Goal: Transaction & Acquisition: Purchase product/service

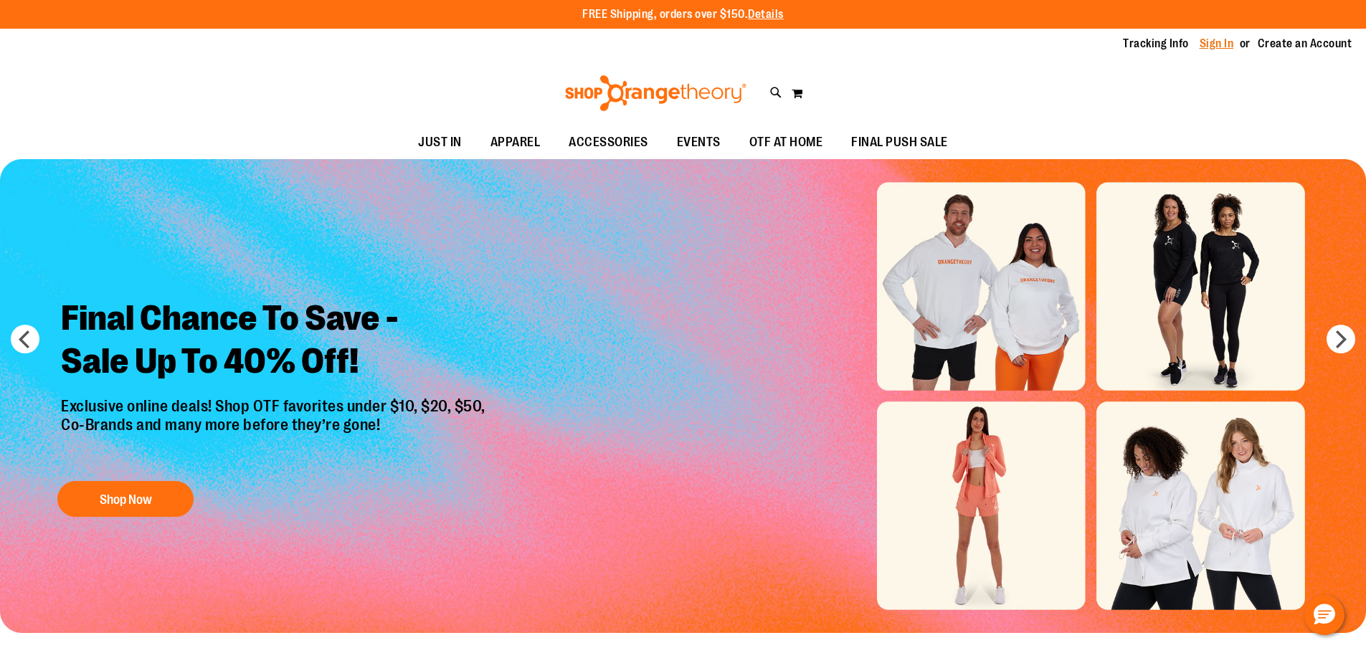
type input "**********"
click at [1216, 38] on link "Sign In" at bounding box center [1217, 44] width 34 height 16
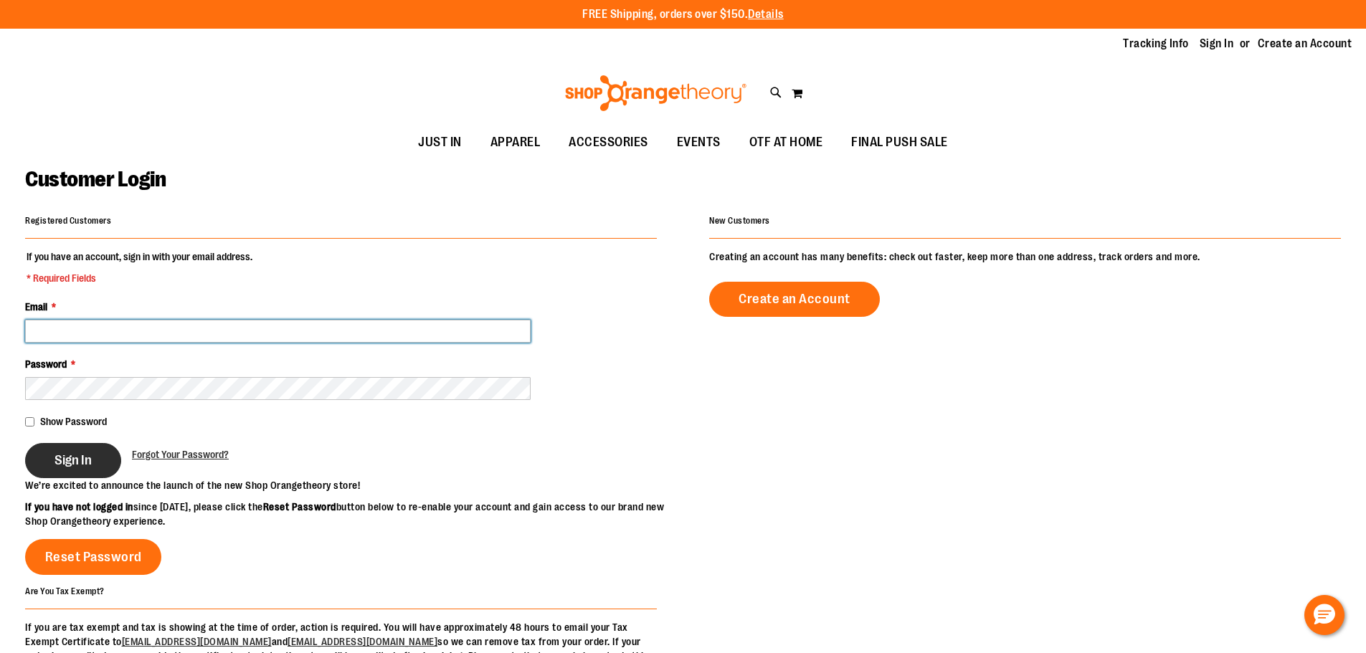
type input "**********"
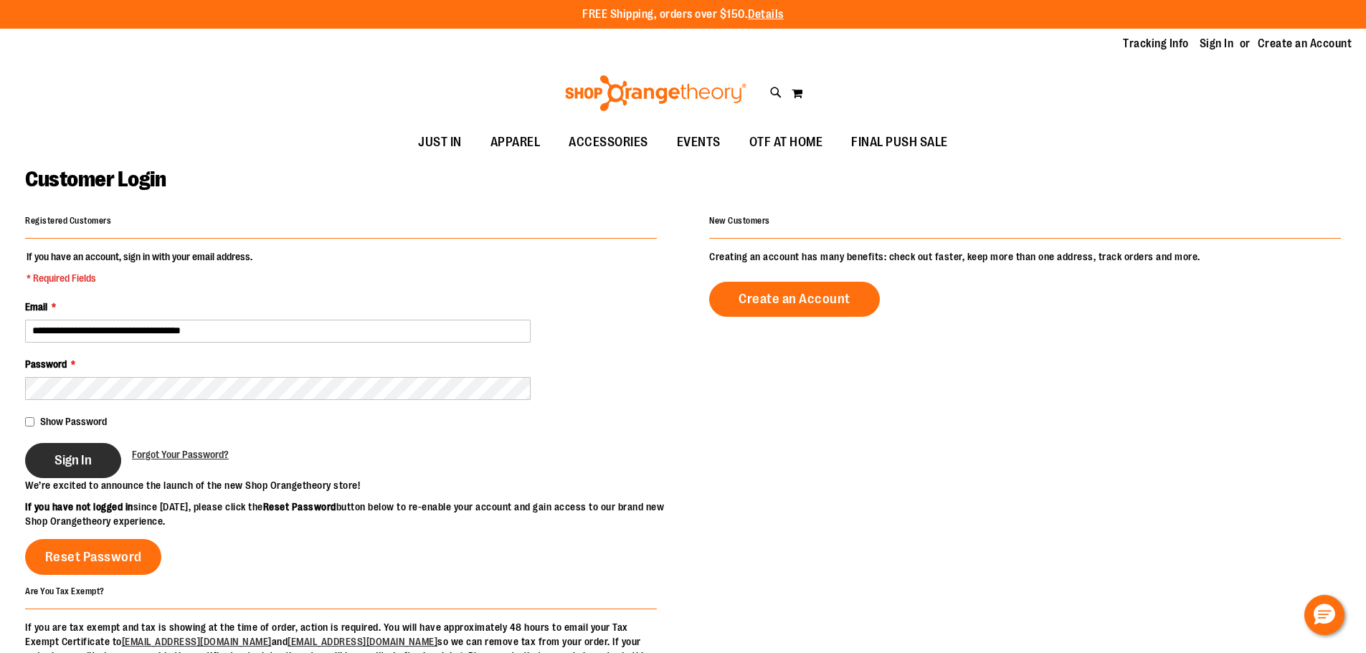
type input "**********"
click at [39, 468] on button "Sign In" at bounding box center [73, 460] width 96 height 35
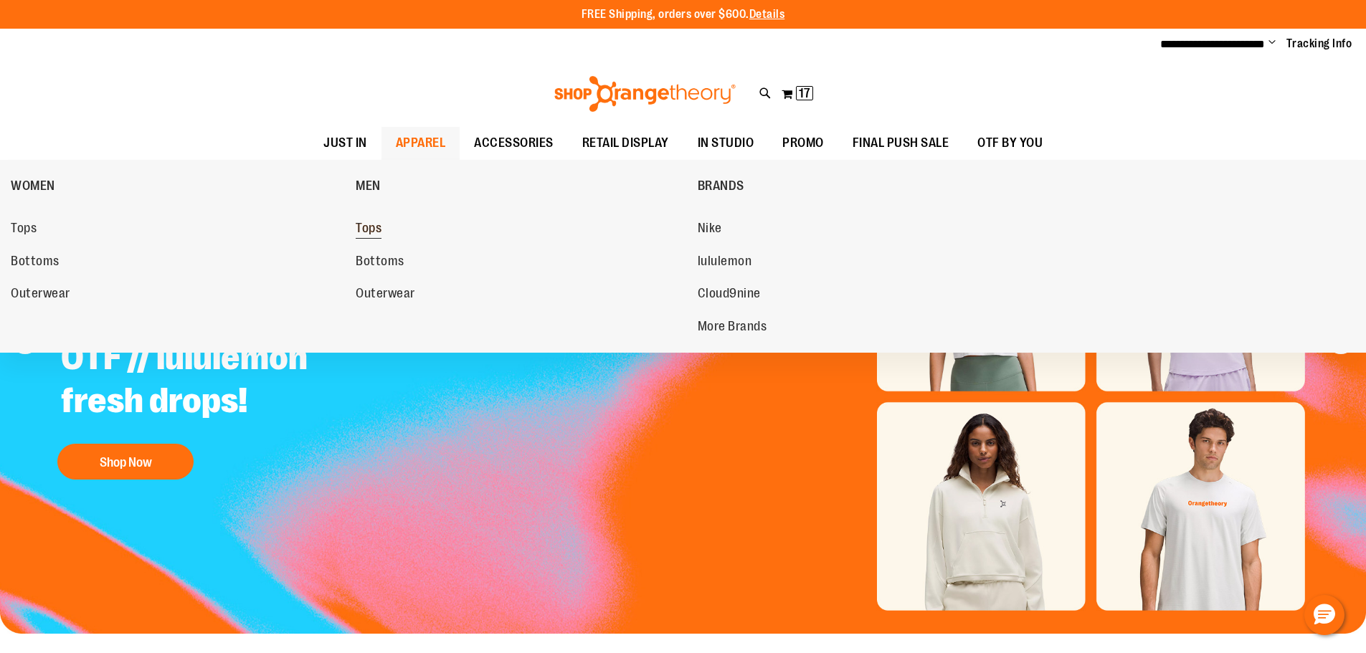
type input "**********"
click at [379, 225] on span "Tops" at bounding box center [369, 230] width 26 height 18
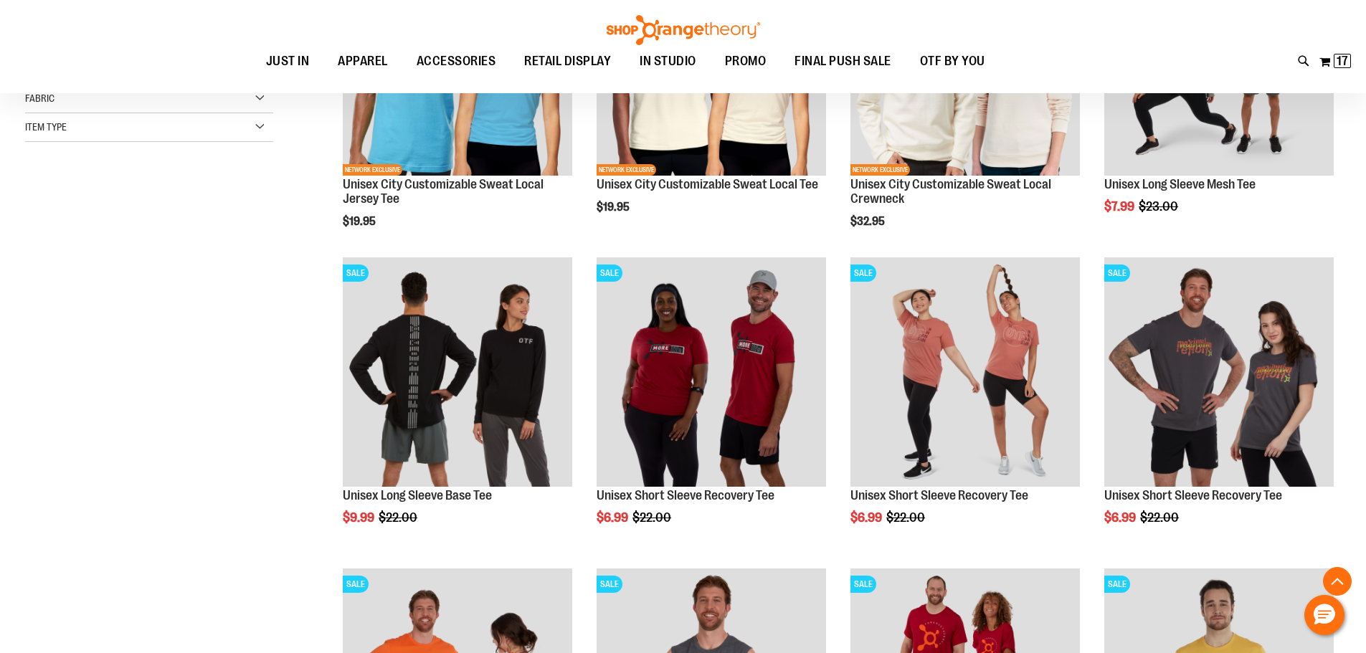
scroll to position [358, 0]
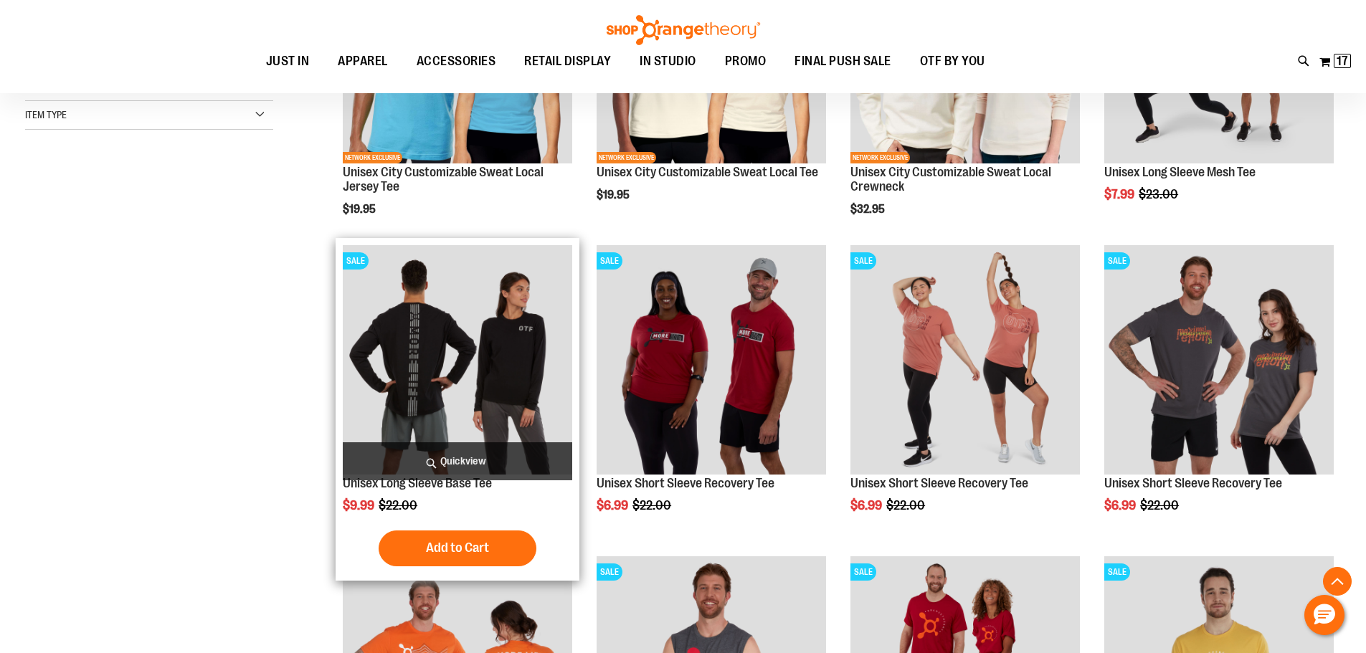
type input "**********"
click at [467, 376] on img "product" at bounding box center [458, 360] width 230 height 230
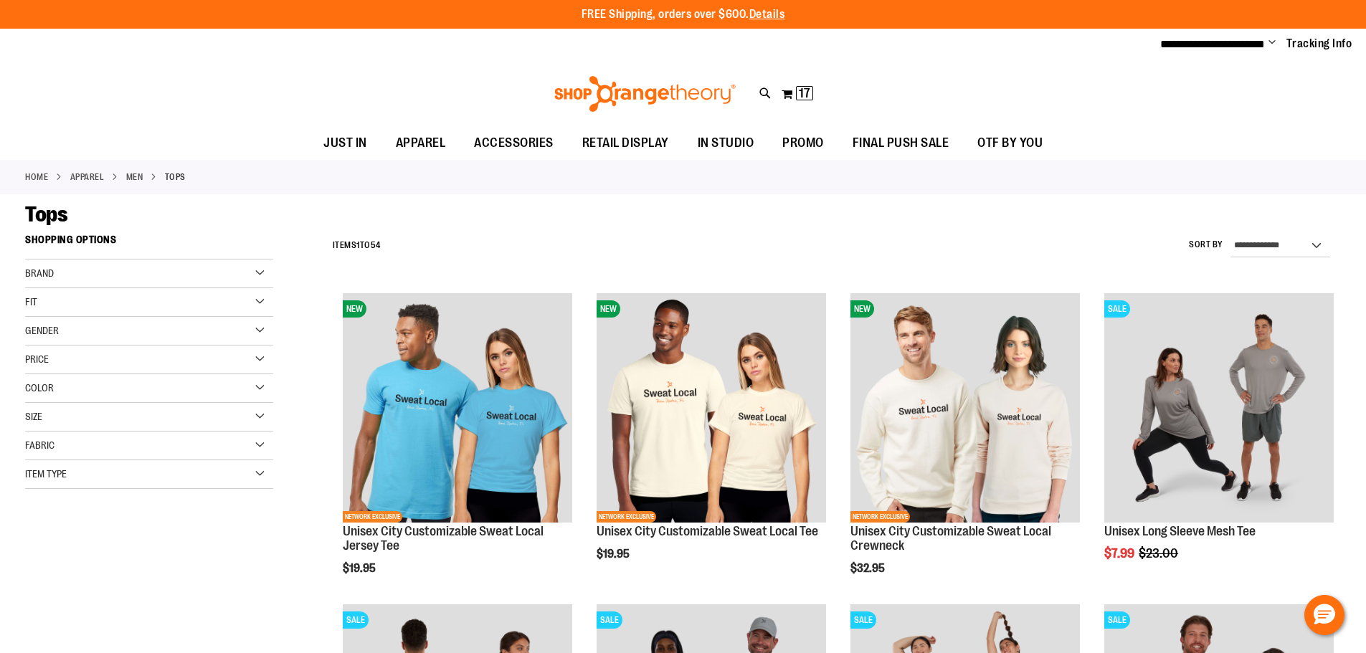
scroll to position [473, 0]
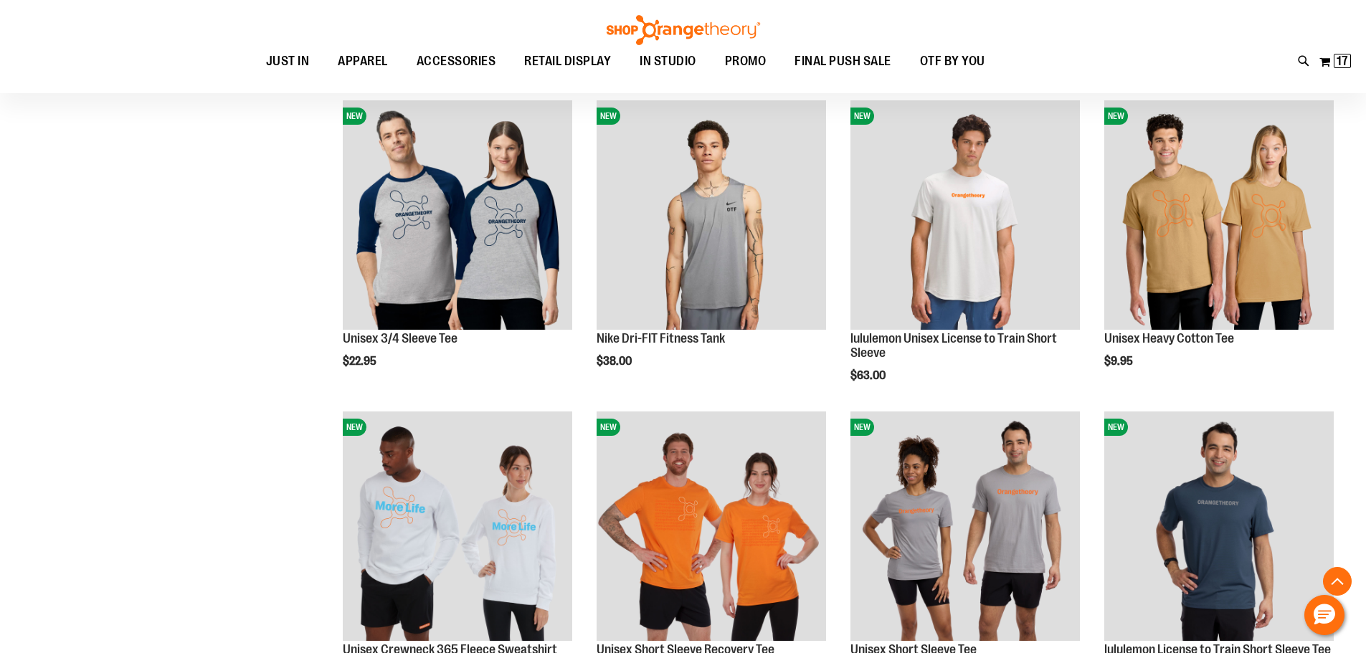
scroll to position [1118, 0]
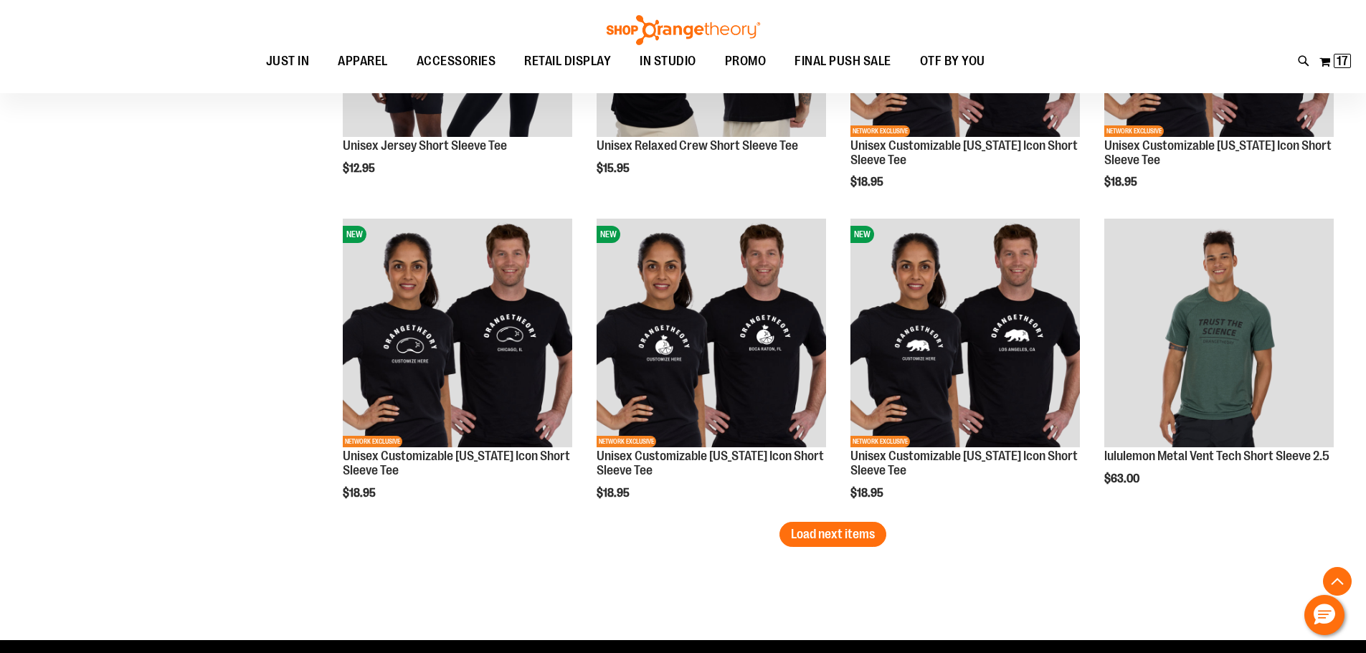
scroll to position [2696, 0]
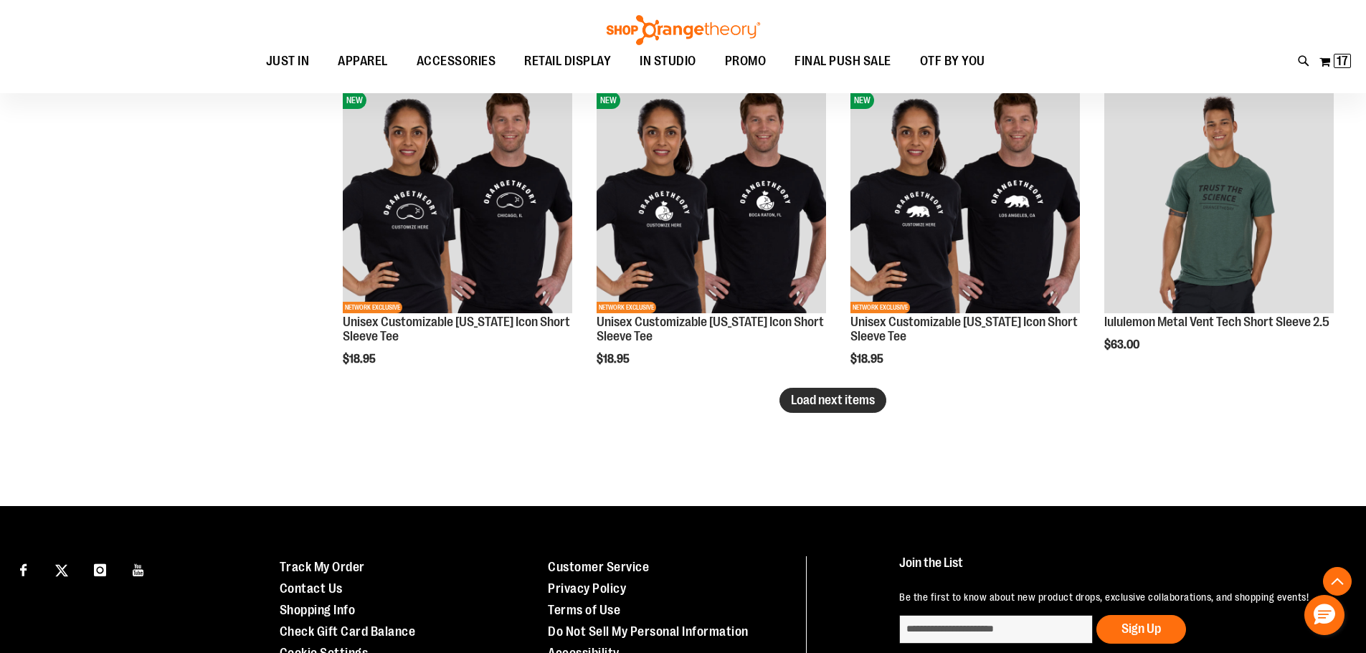
type input "**********"
click at [795, 405] on span "Load next items" at bounding box center [833, 400] width 84 height 14
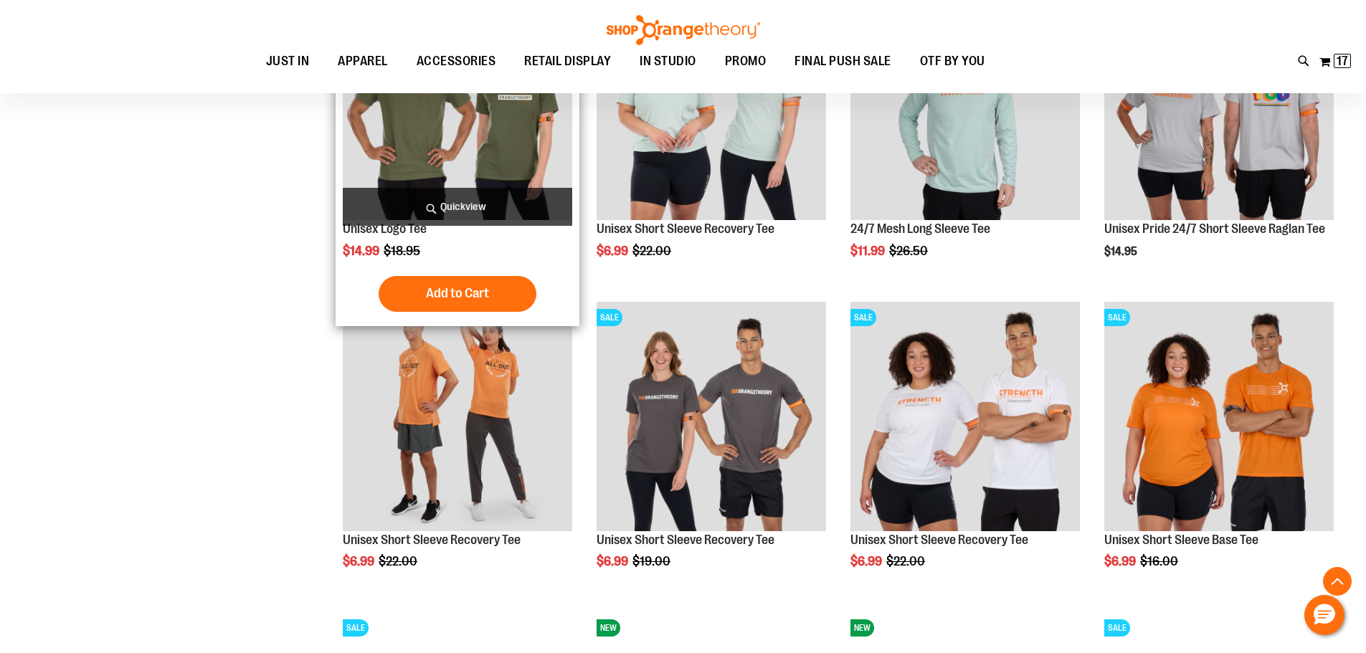
scroll to position [3126, 0]
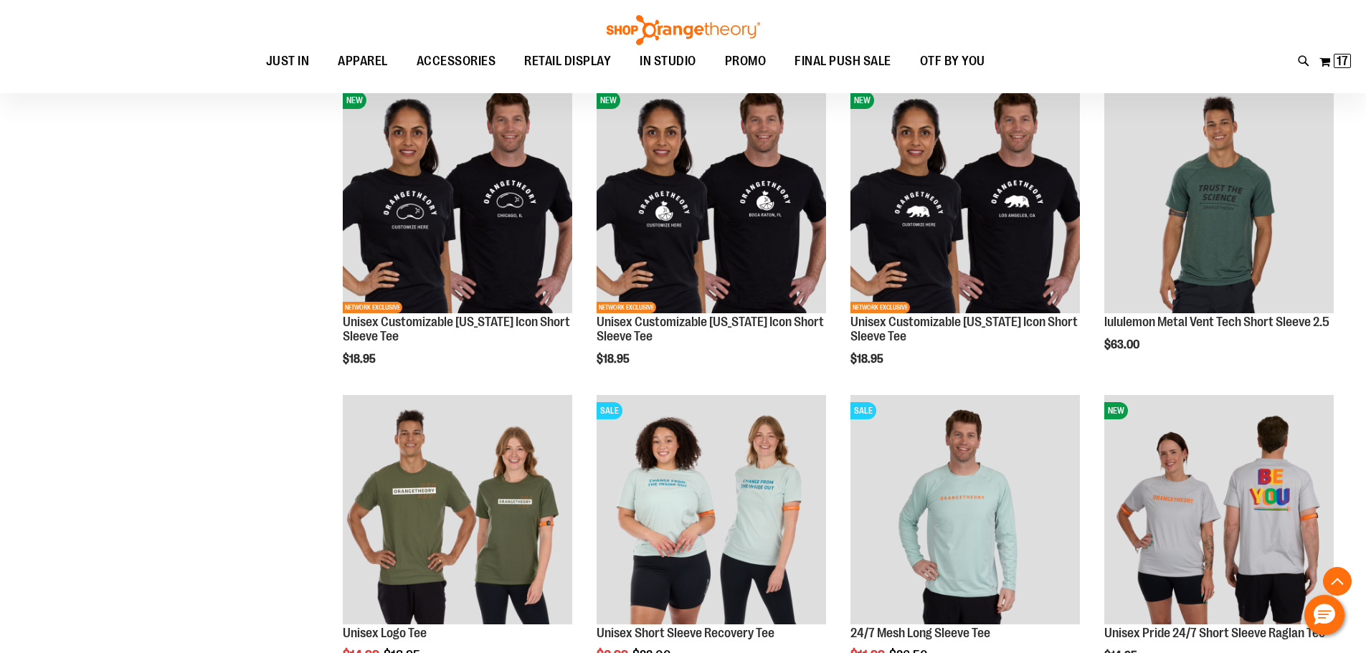
scroll to position [2768, 0]
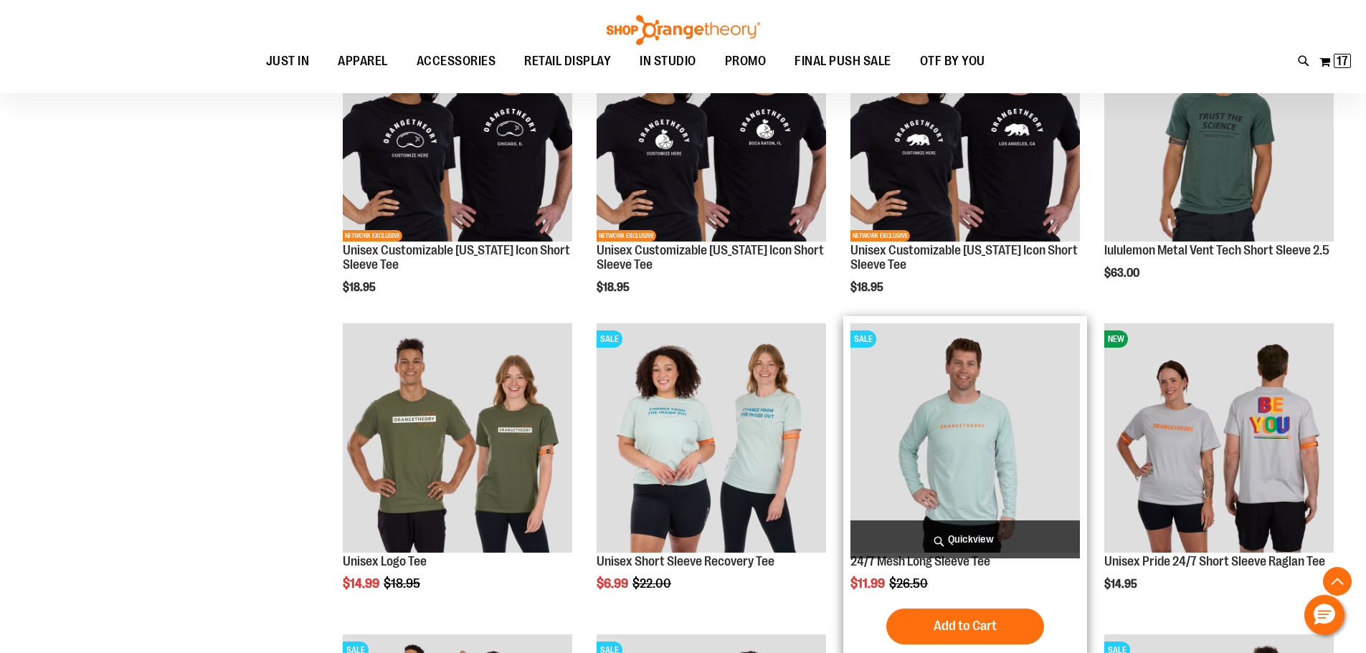
click at [973, 460] on img "product" at bounding box center [966, 438] width 230 height 230
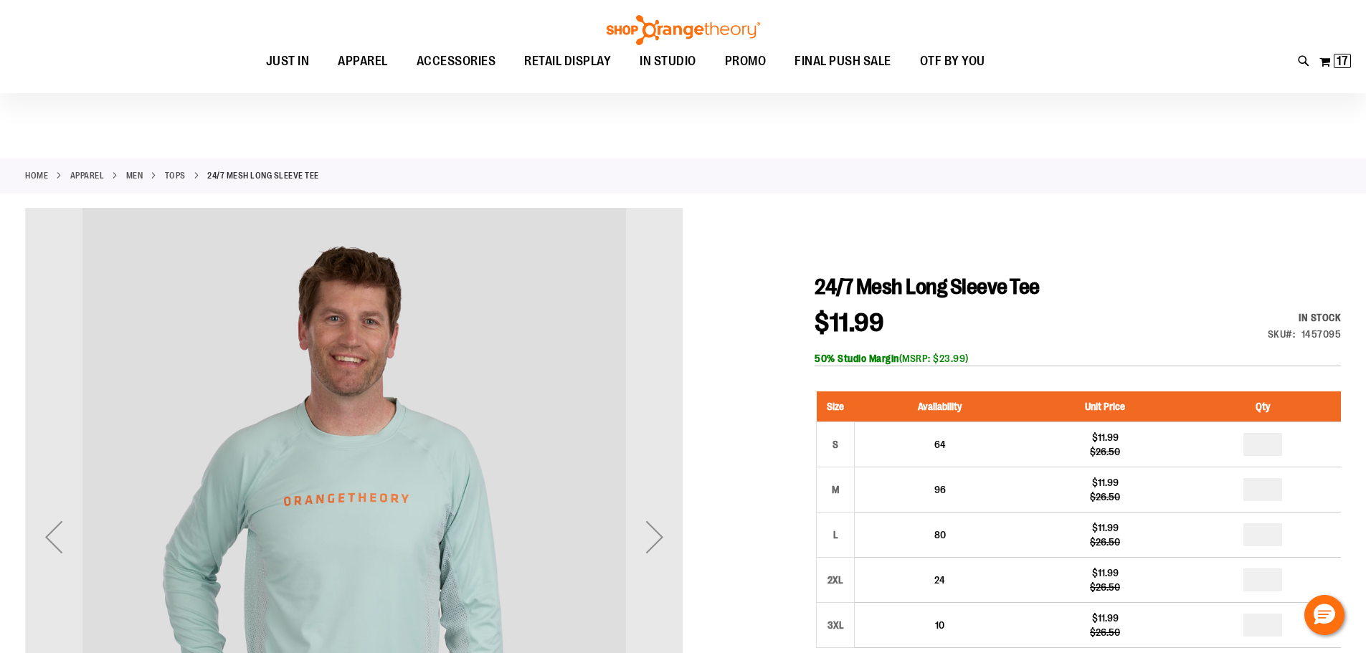
scroll to position [143, 0]
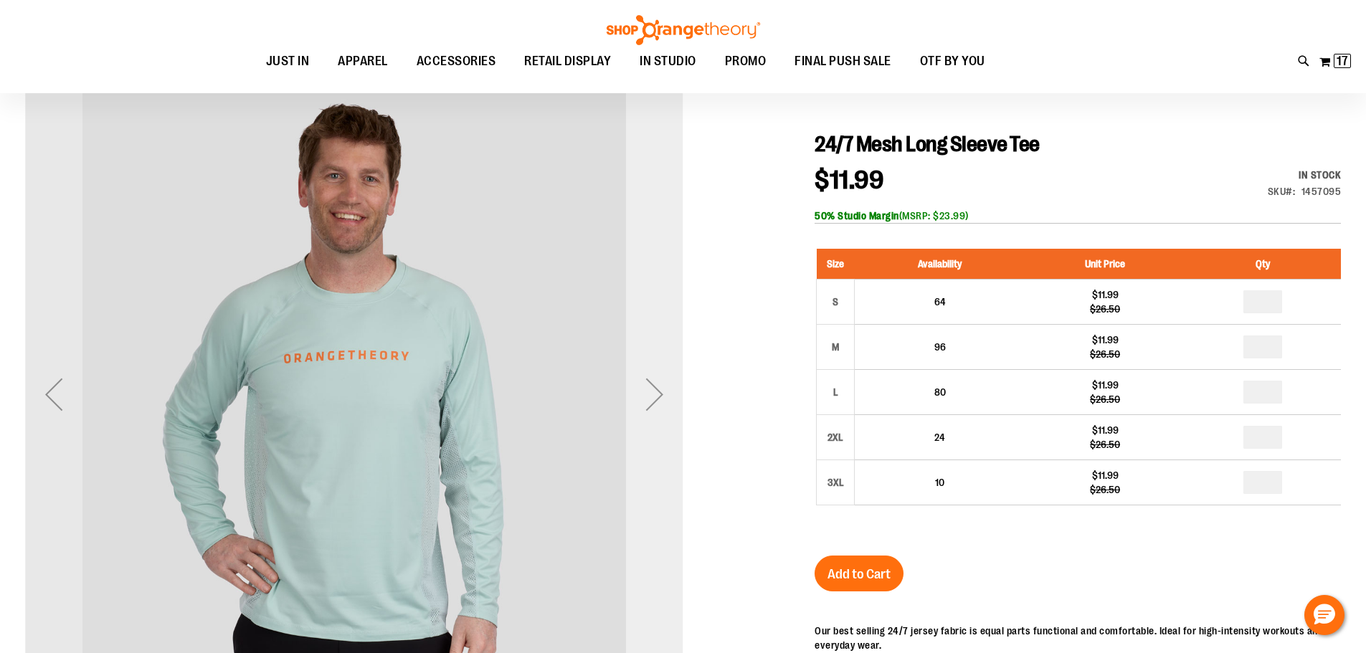
type input "**********"
click at [676, 396] on div "Next" at bounding box center [654, 394] width 57 height 57
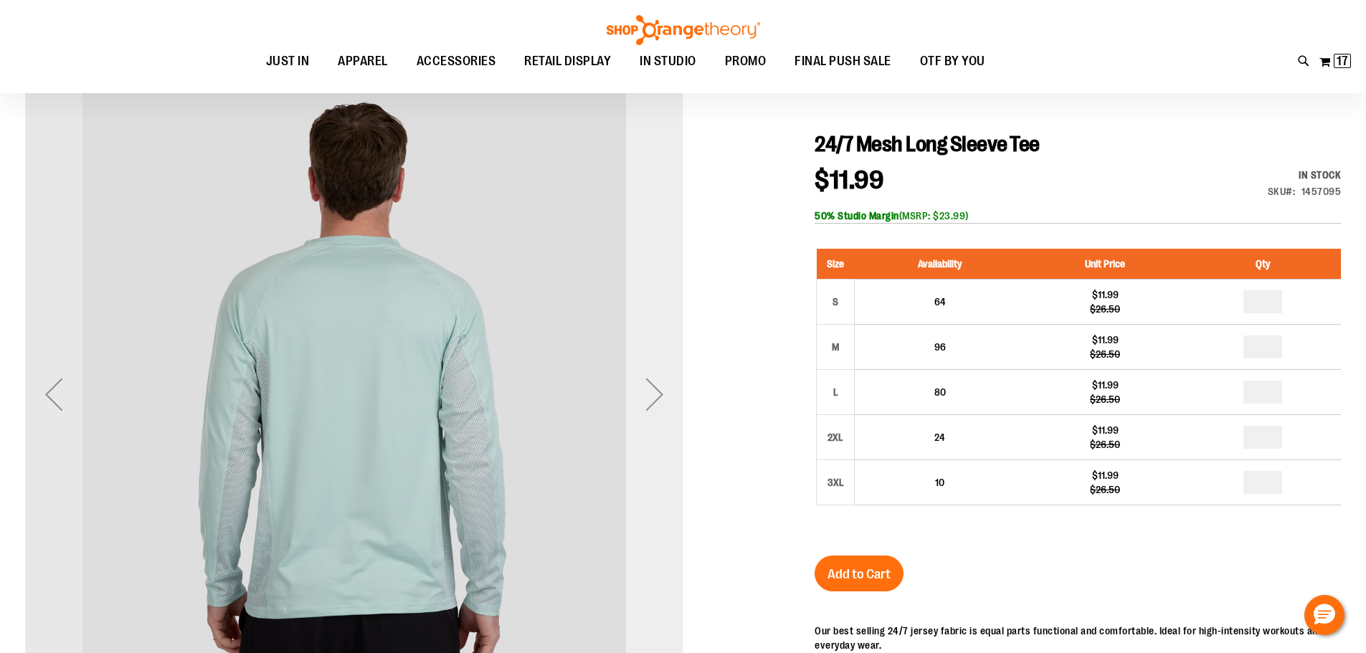
click at [670, 396] on div "Next" at bounding box center [654, 394] width 57 height 57
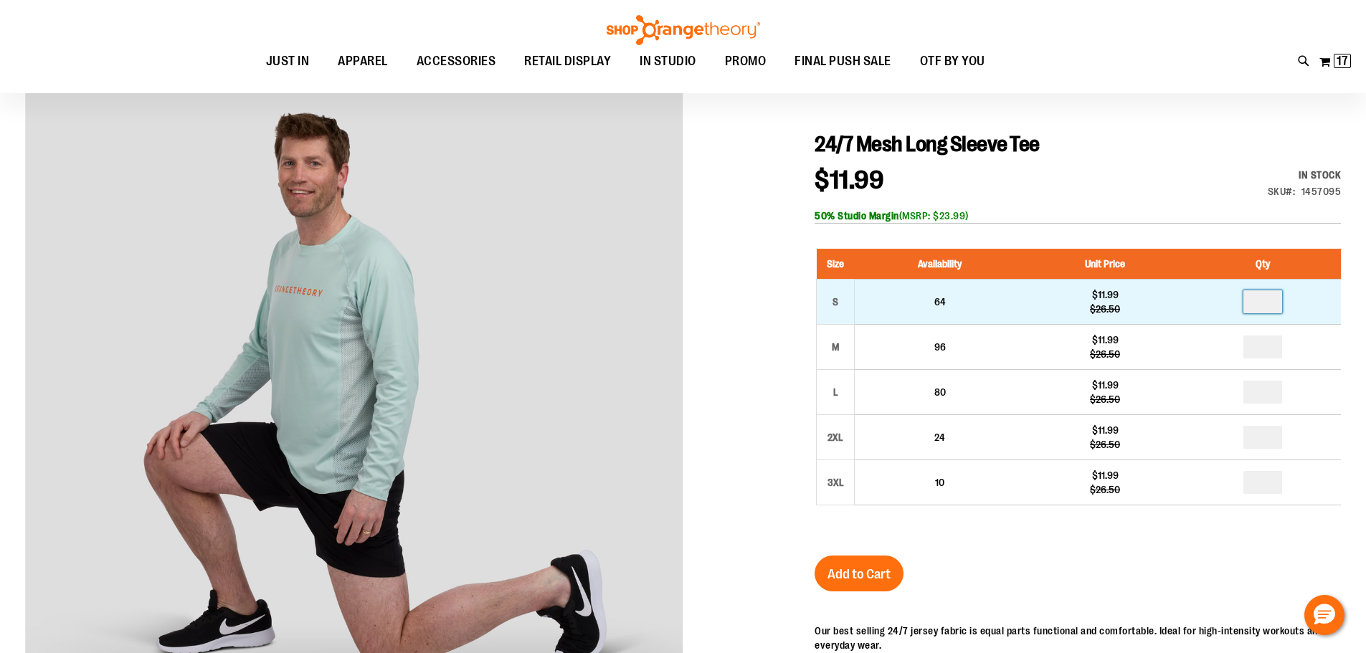
drag, startPoint x: 1277, startPoint y: 303, endPoint x: 1251, endPoint y: 307, distance: 26.1
click at [1251, 307] on input "number" at bounding box center [1263, 301] width 39 height 23
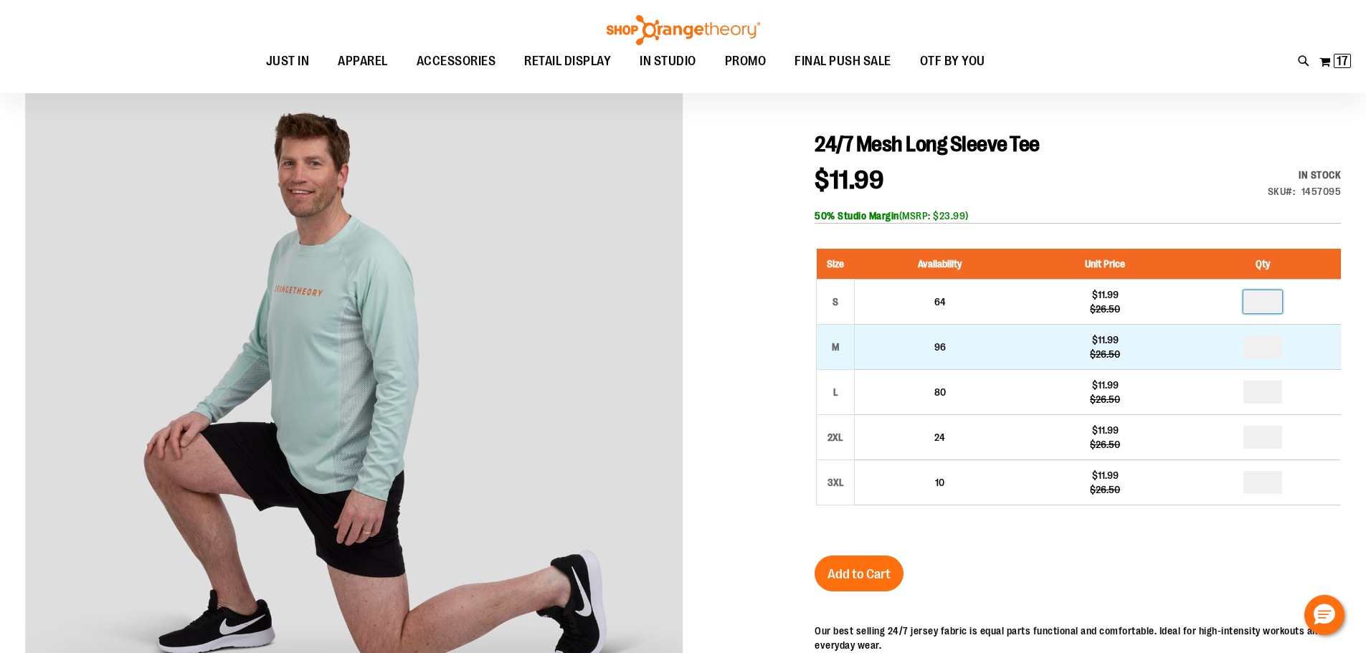
type input "*"
drag, startPoint x: 1268, startPoint y: 351, endPoint x: 1259, endPoint y: 354, distance: 9.3
type input "*"
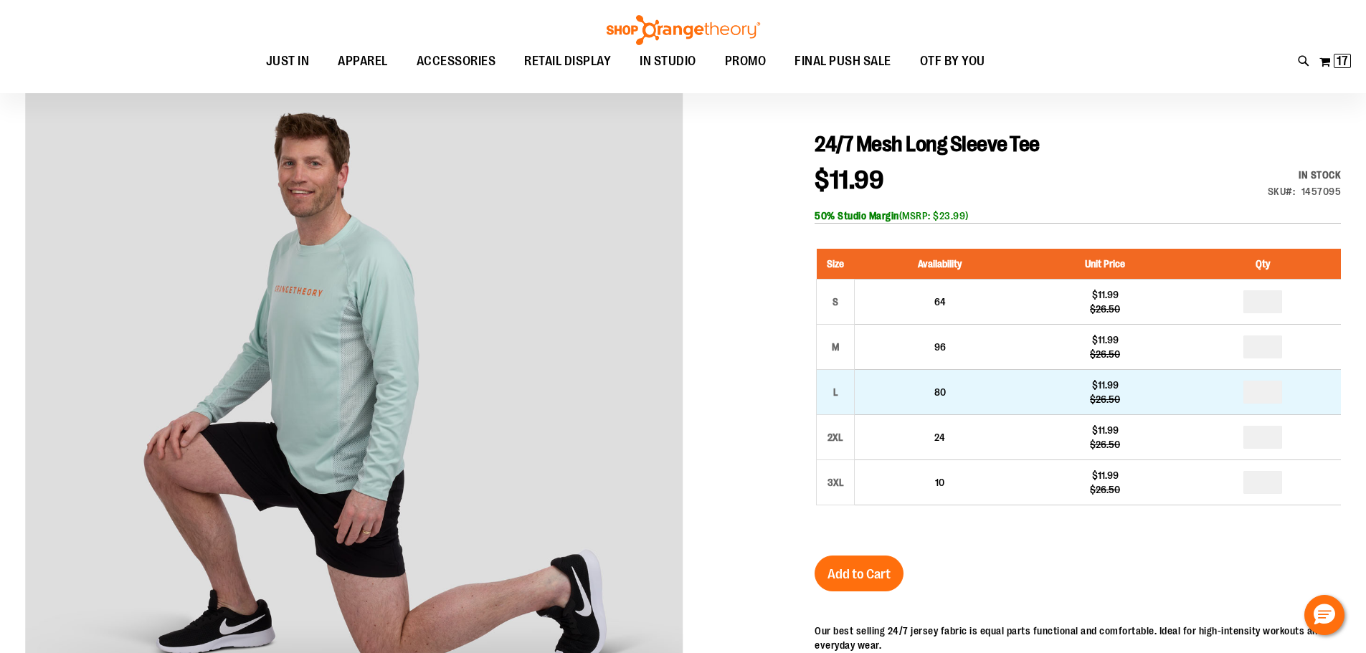
drag, startPoint x: 1270, startPoint y: 392, endPoint x: 1252, endPoint y: 394, distance: 17.3
type input "*"
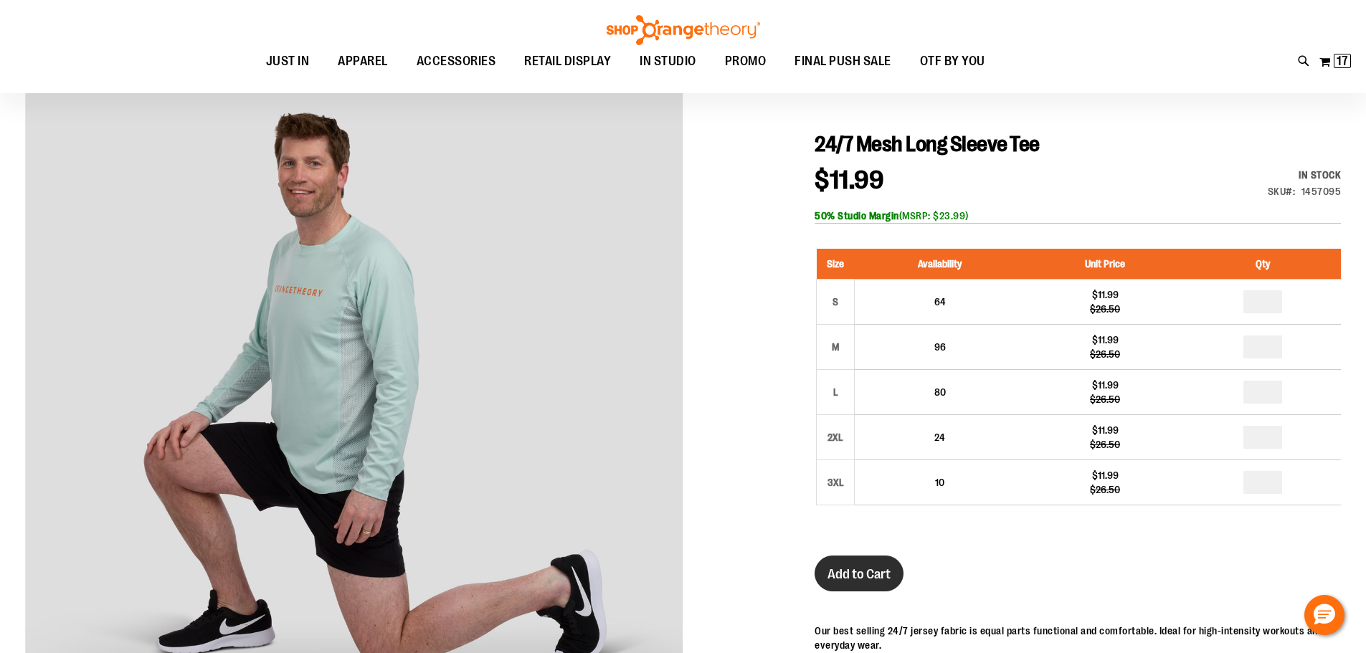
click at [866, 575] on span "Add to Cart" at bounding box center [859, 575] width 63 height 16
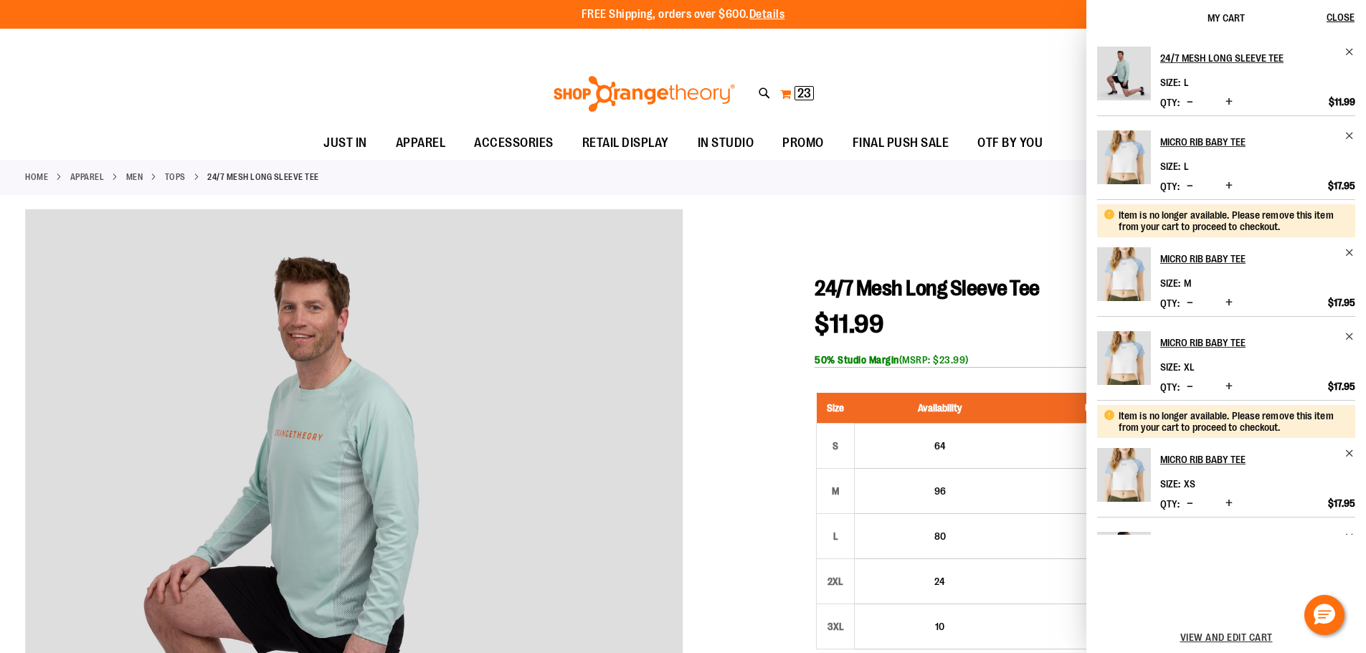
click at [798, 96] on span "23" at bounding box center [805, 93] width 14 height 14
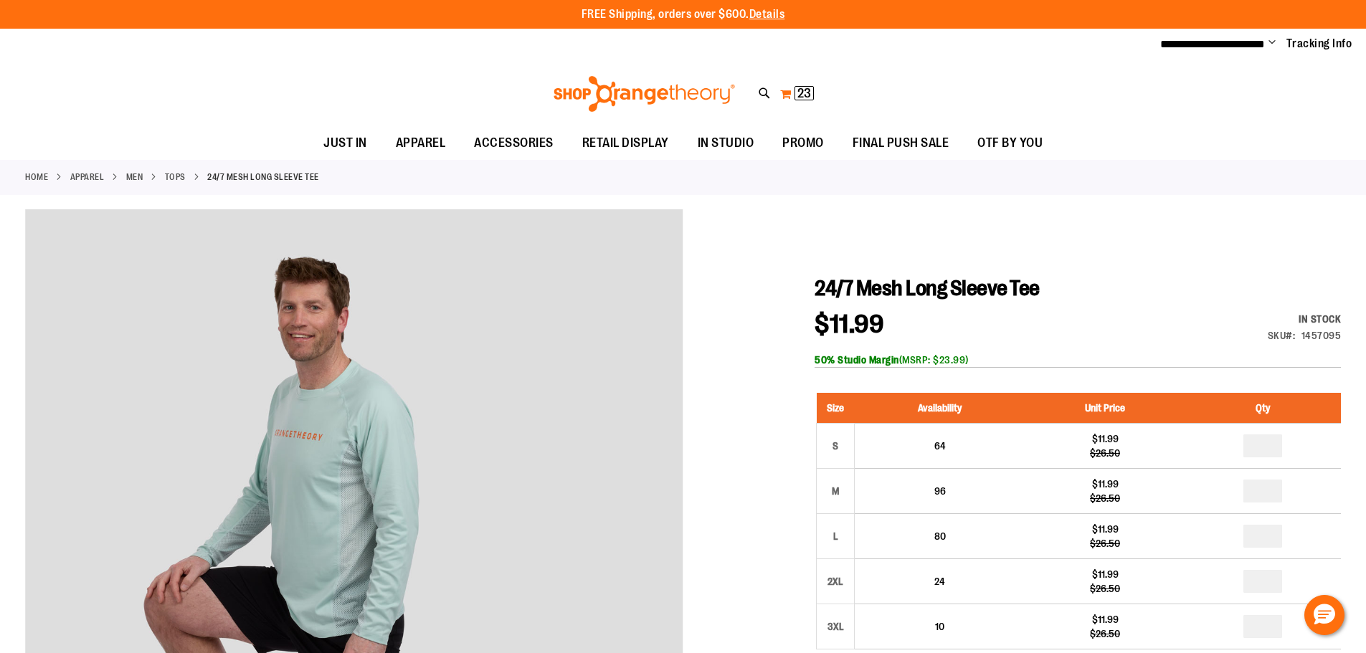
click at [798, 96] on span "23" at bounding box center [805, 93] width 14 height 14
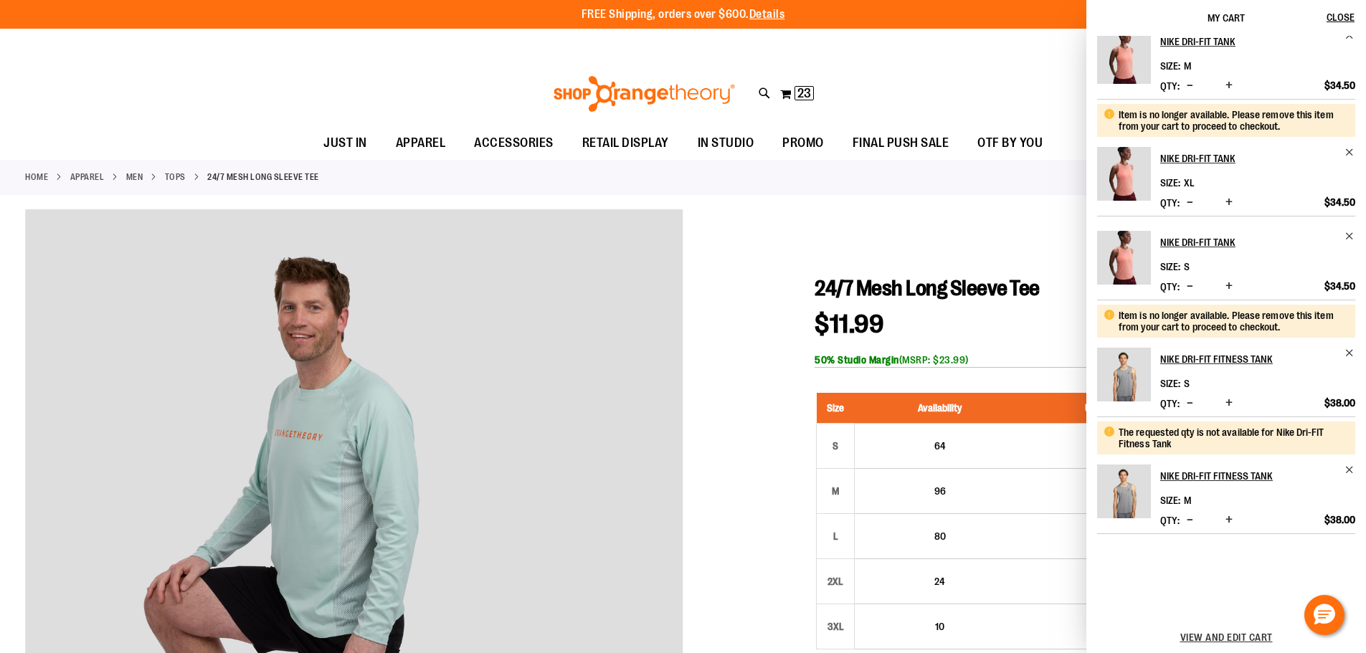
scroll to position [512, 0]
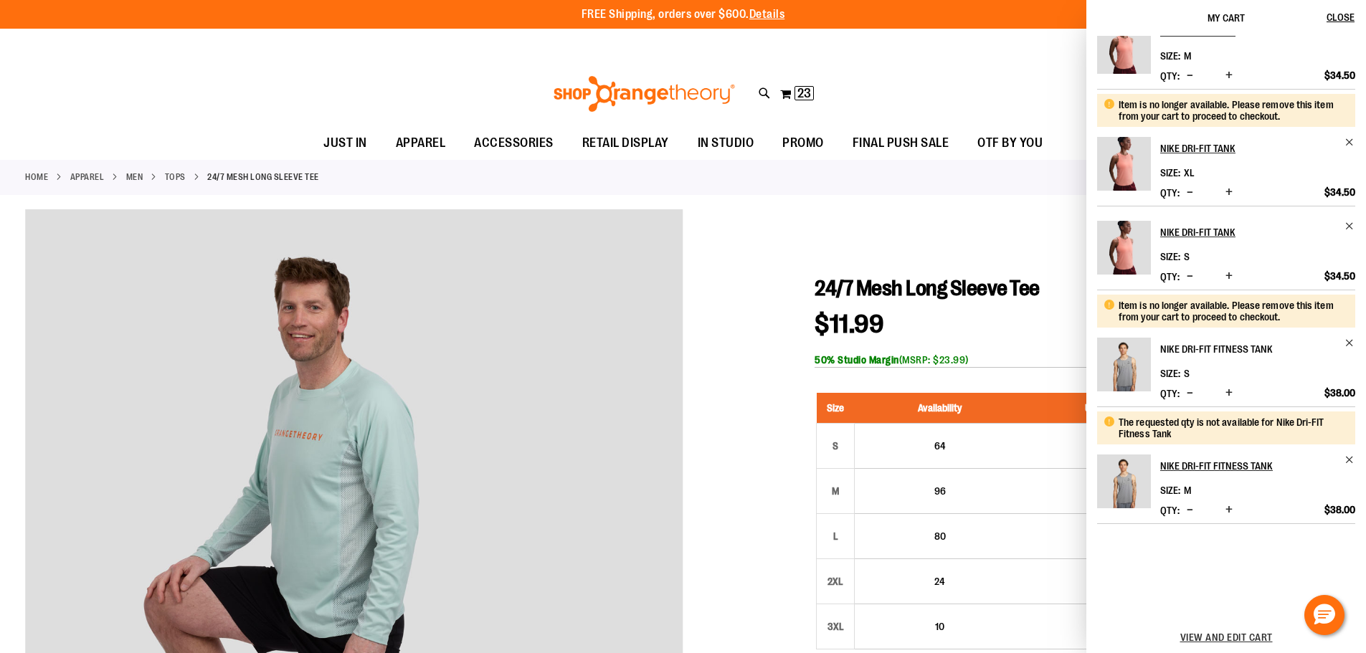
click at [1206, 354] on h2 "Nike Dri-FIT Fitness Tank" at bounding box center [1248, 349] width 176 height 23
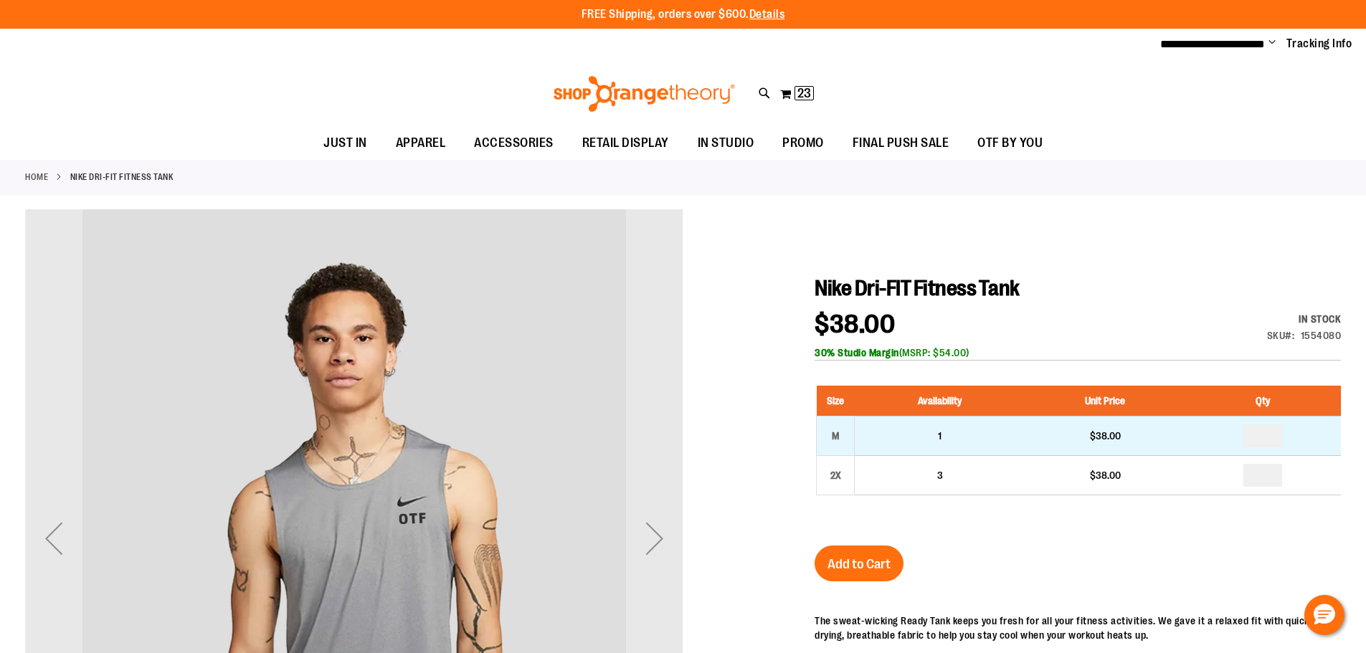
type input "**********"
drag, startPoint x: 1270, startPoint y: 436, endPoint x: 1255, endPoint y: 437, distance: 14.4
click at [1255, 437] on input "number" at bounding box center [1263, 436] width 39 height 23
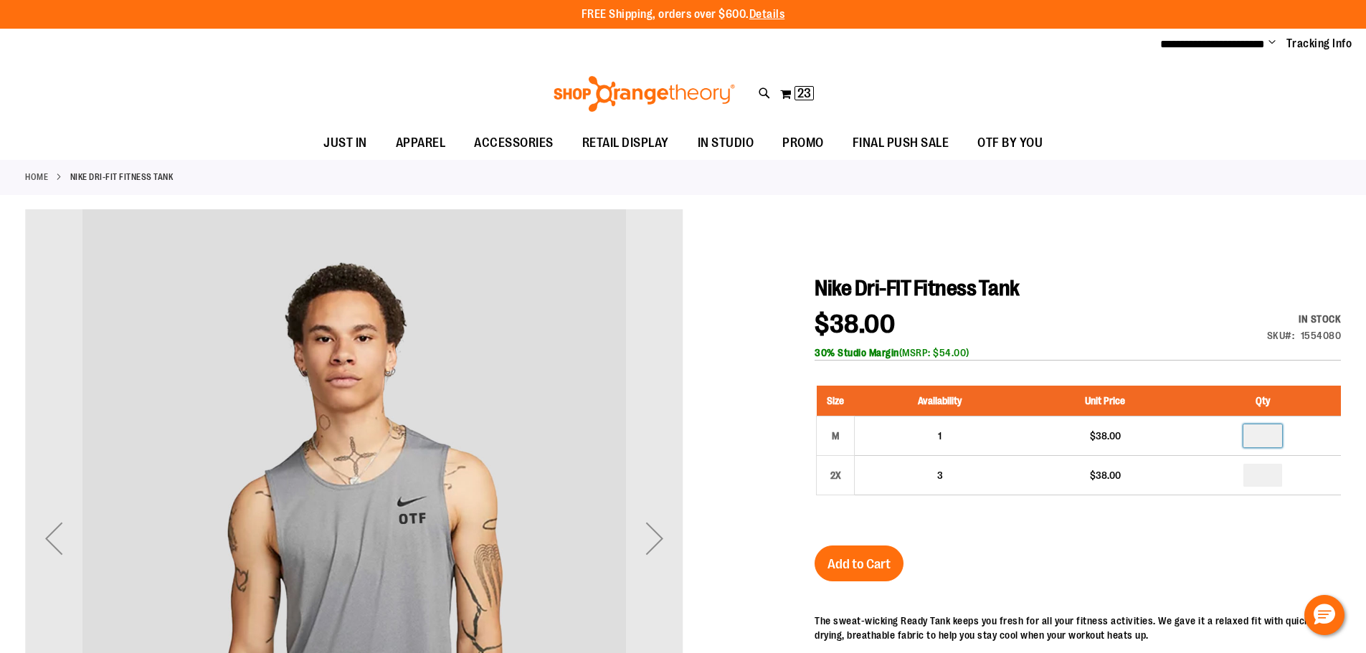
type input "*"
click at [863, 539] on div "Nike Dri-FIT Fitness Tank $38.00 In stock Only %1 left SKU 1554080 30% Studio M…" at bounding box center [1078, 605] width 526 height 661
click at [862, 561] on span "Add to Cart" at bounding box center [859, 565] width 63 height 16
type input "**********"
click at [798, 91] on button "My Cart" at bounding box center [797, 93] width 12 height 23
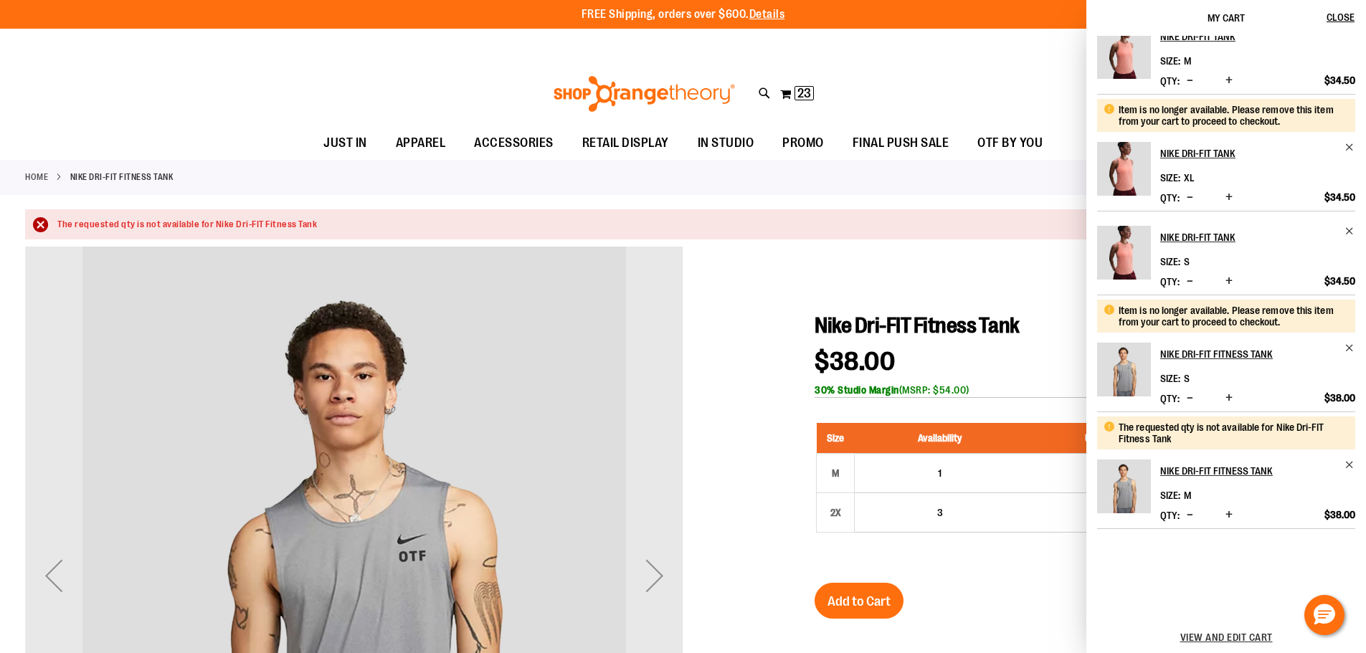
scroll to position [512, 0]
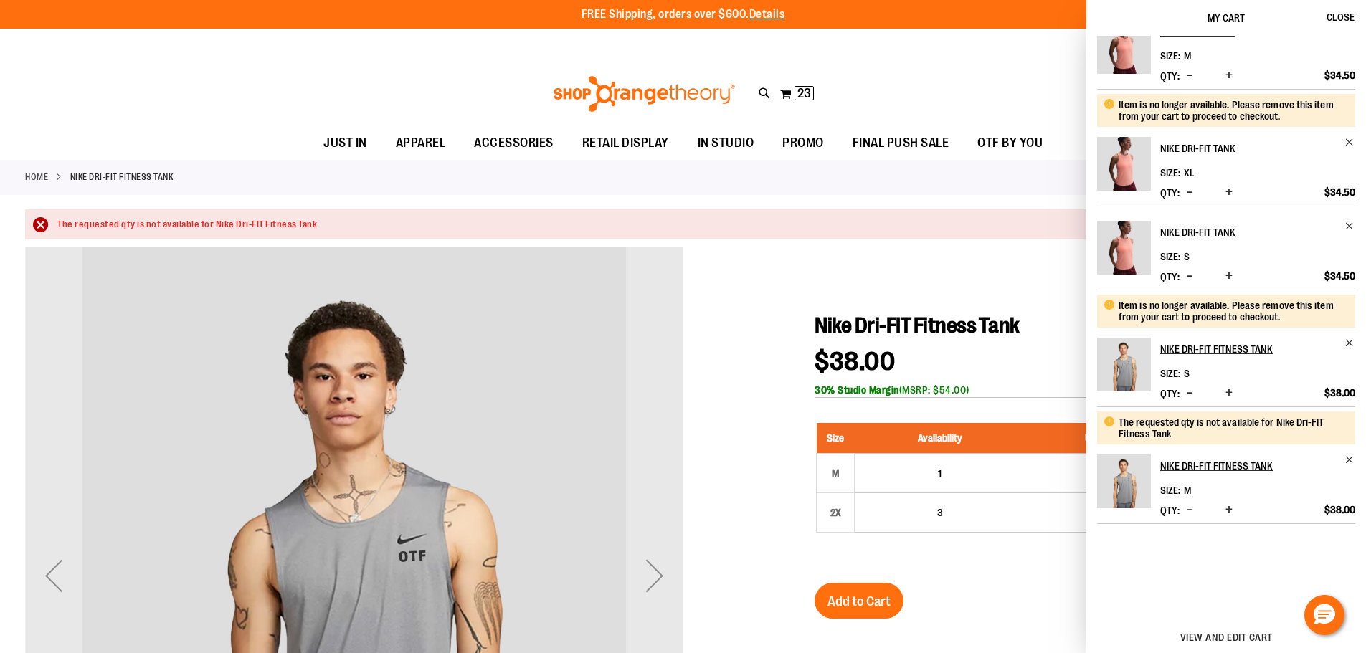
click at [1188, 511] on span "Decrease product quantity" at bounding box center [1190, 510] width 6 height 14
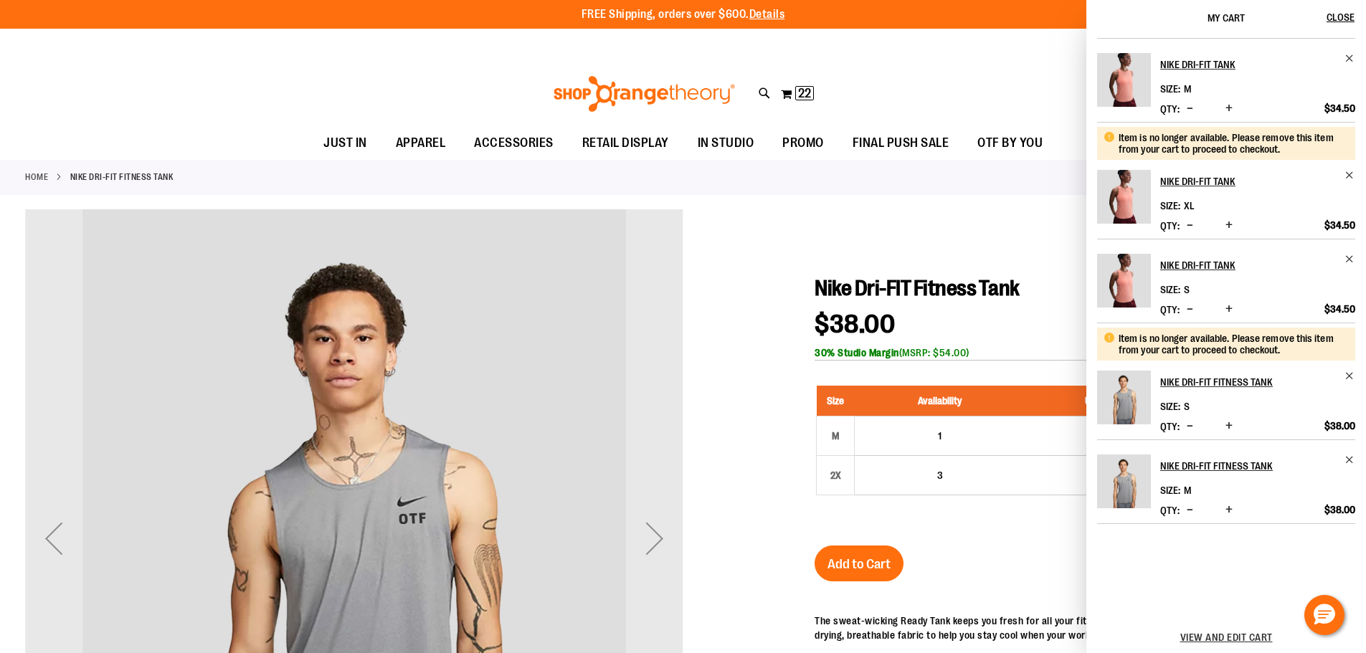
scroll to position [0, 0]
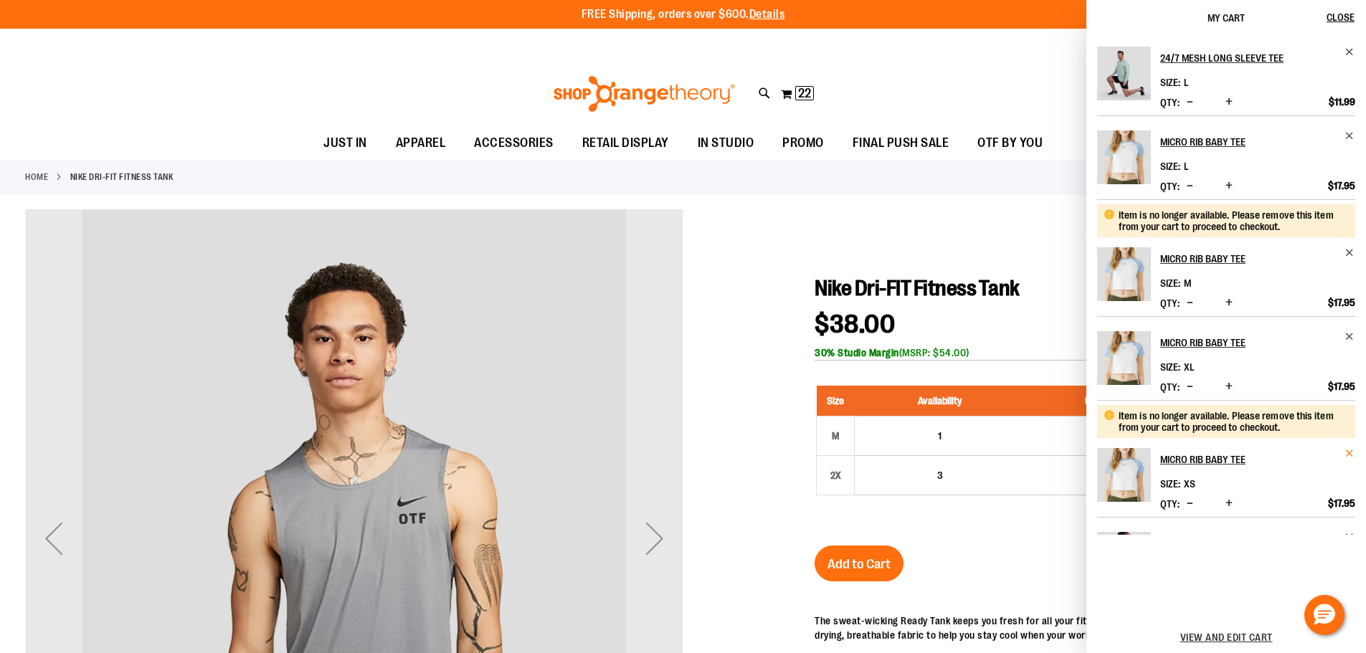
click at [1345, 450] on span "Remove item" at bounding box center [1350, 453] width 11 height 11
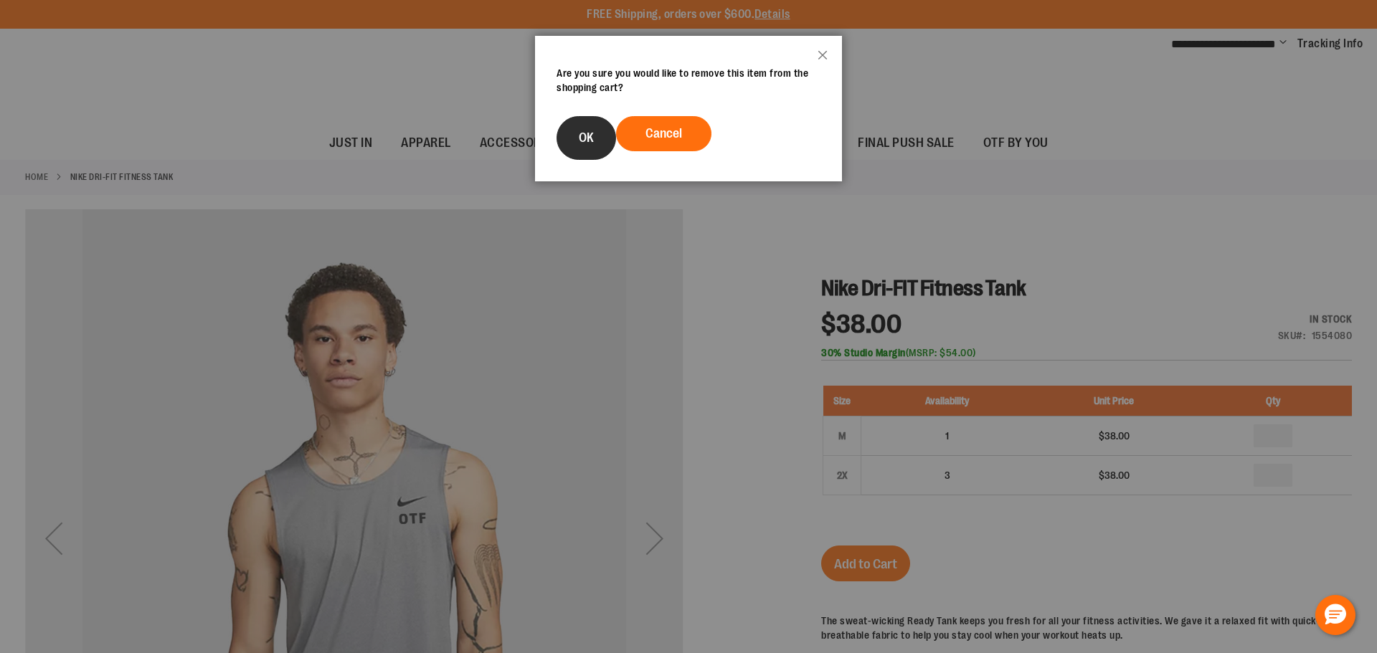
click at [581, 136] on span "OK" at bounding box center [586, 138] width 15 height 14
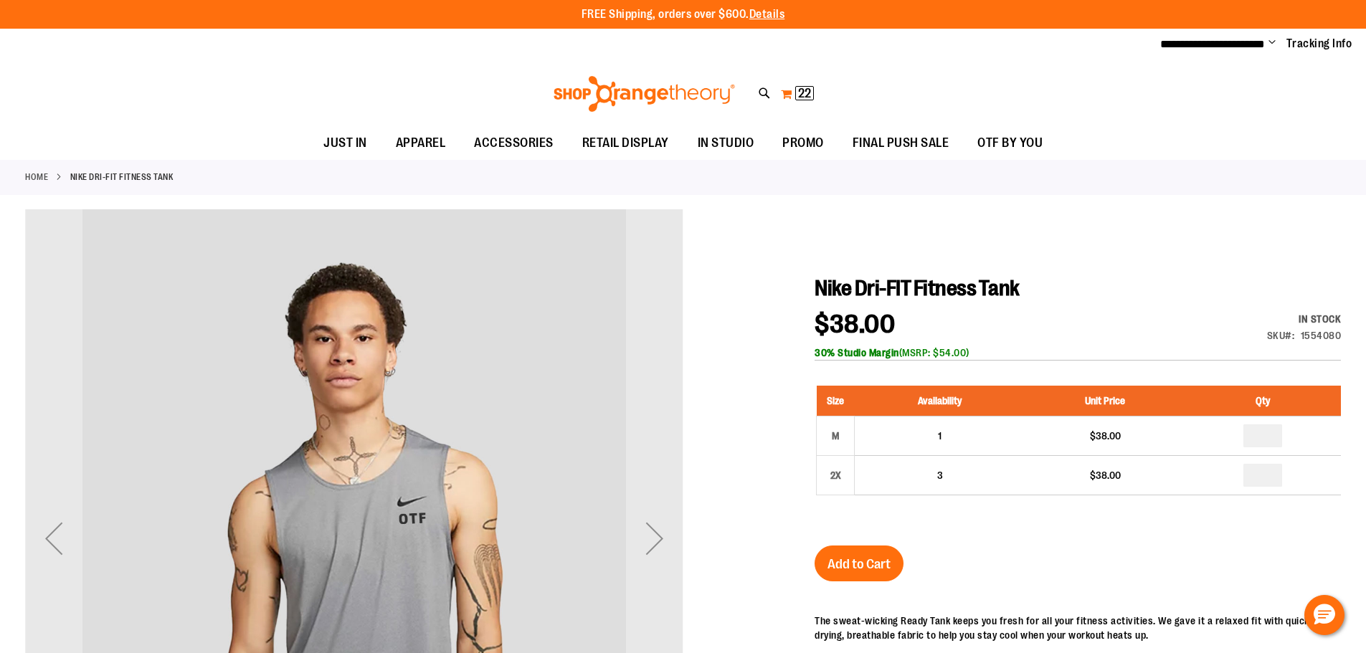
click at [785, 91] on button "My Cart 22 22 items" at bounding box center [797, 93] width 34 height 23
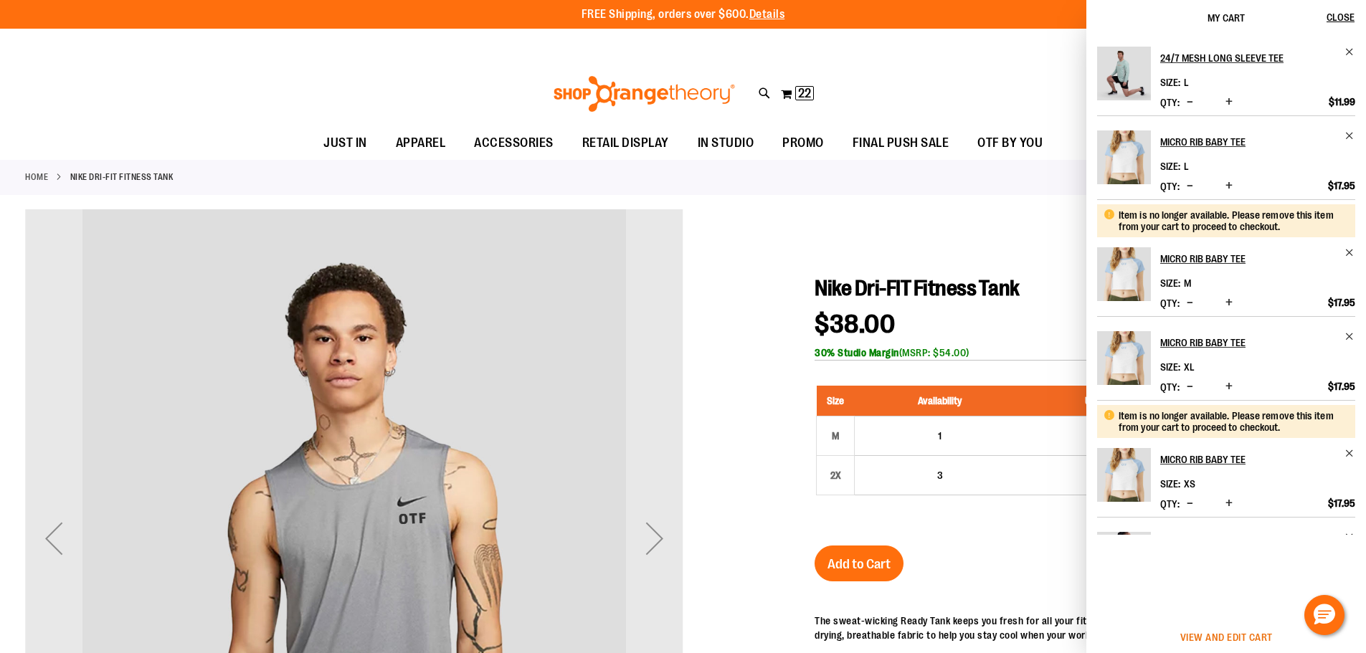
click at [1221, 634] on span "View and edit cart" at bounding box center [1227, 637] width 93 height 11
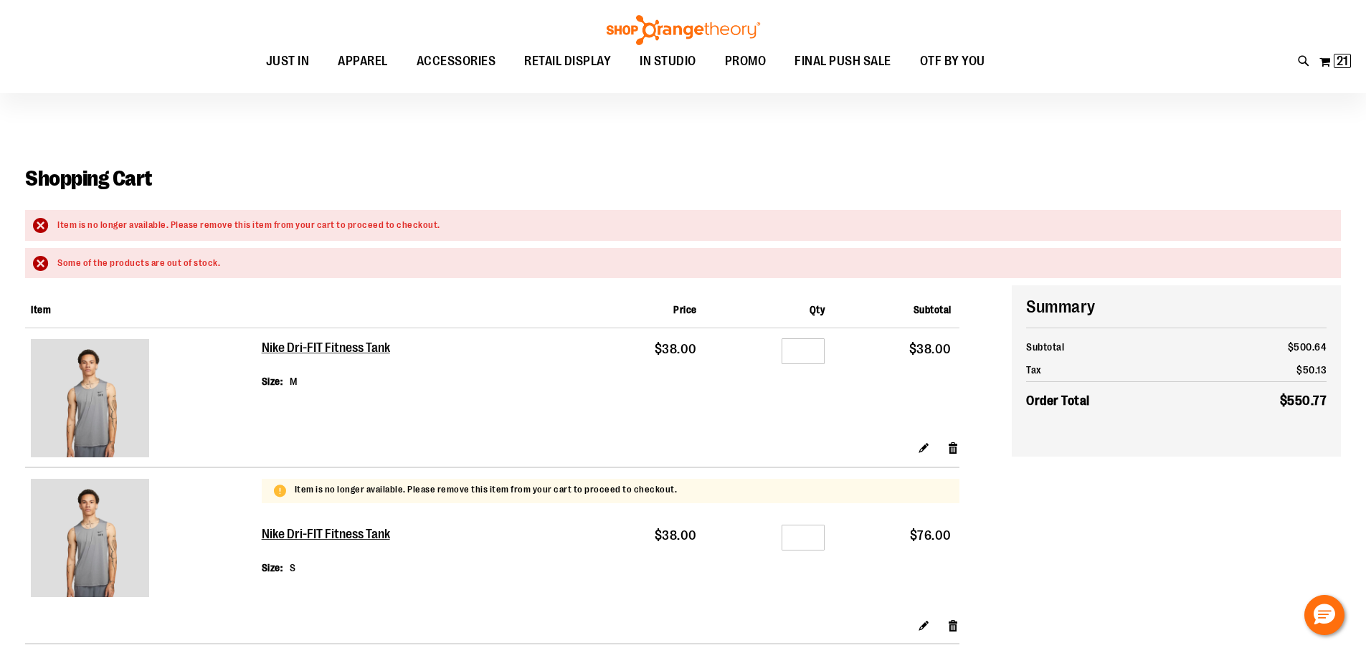
scroll to position [71, 0]
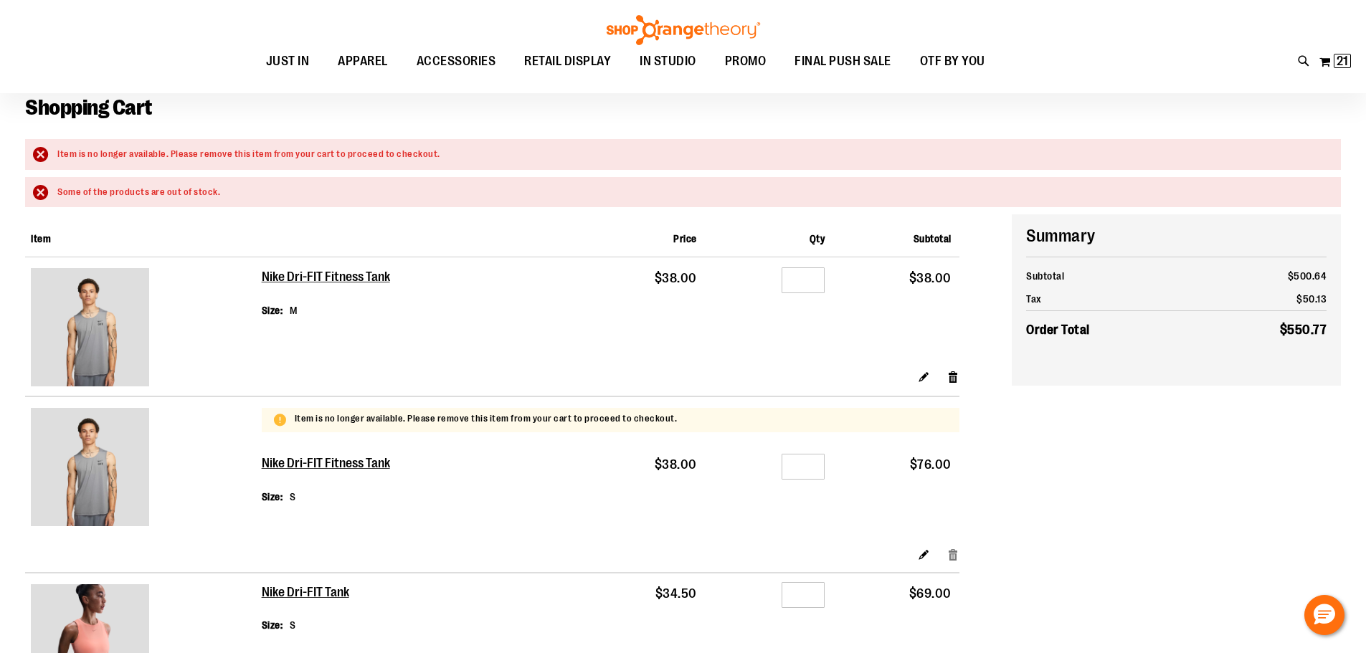
type input "**********"
click at [950, 555] on link "Remove item" at bounding box center [953, 554] width 12 height 15
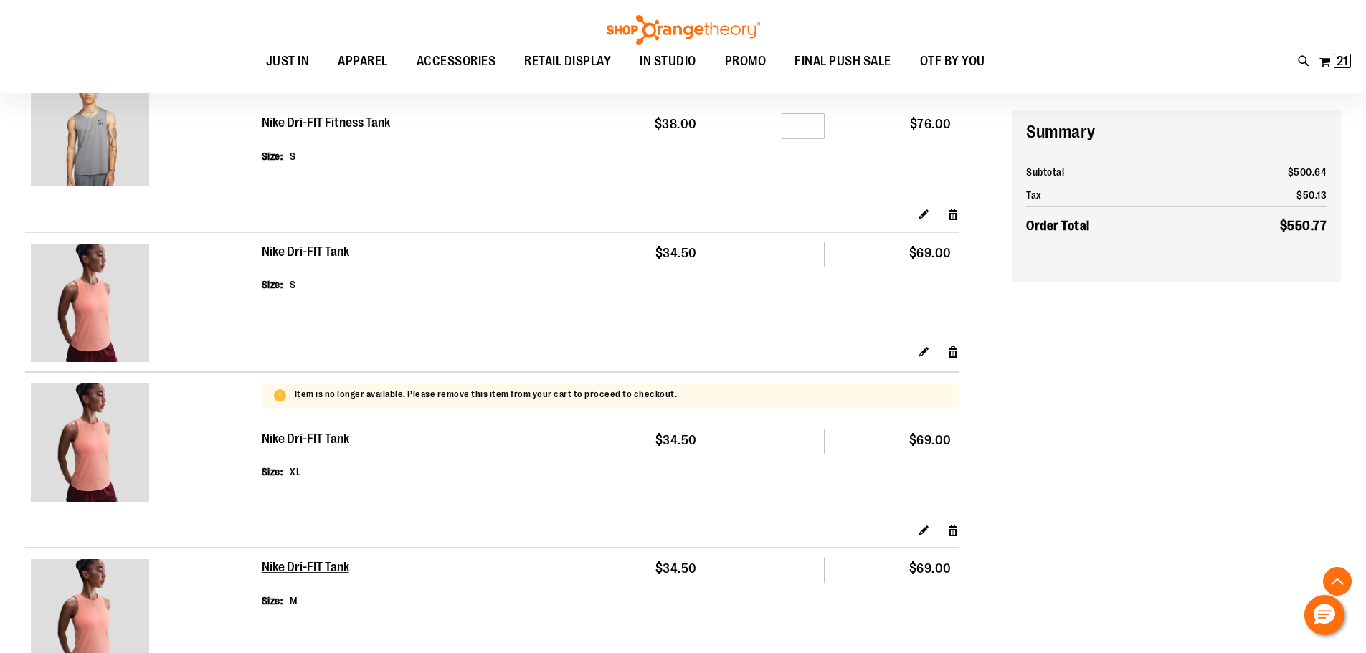
scroll to position [430, 0]
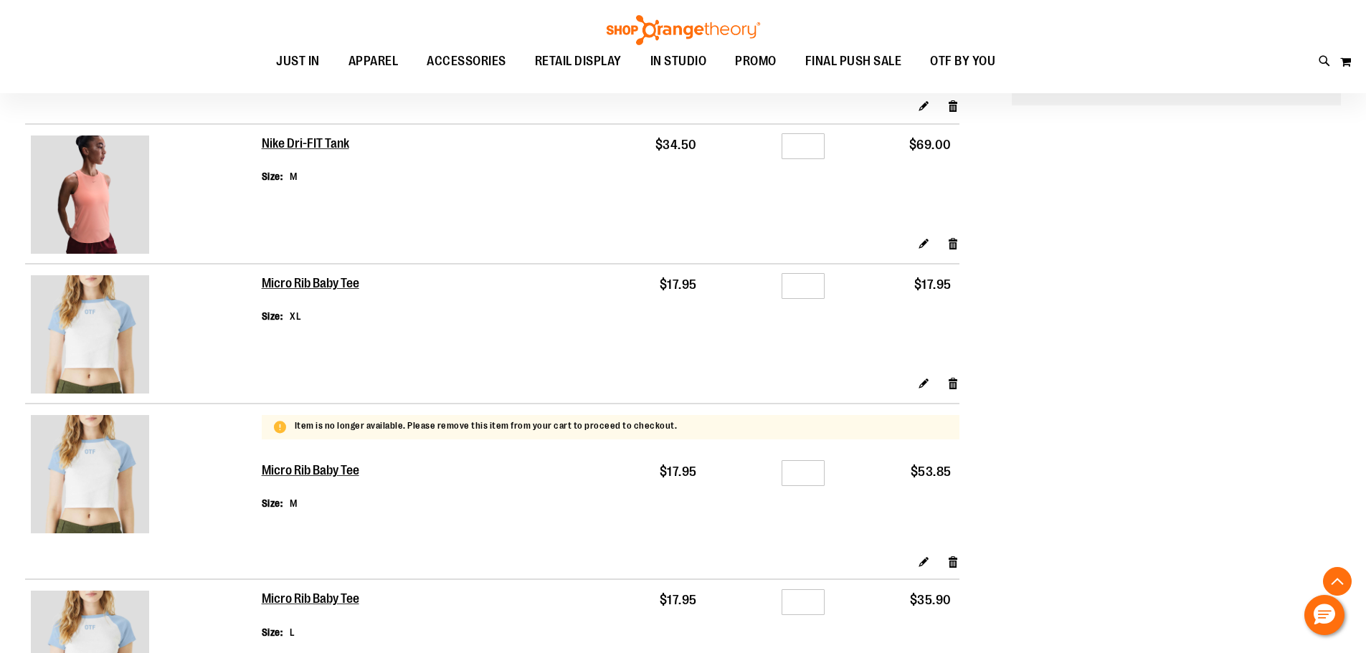
scroll to position [286, 0]
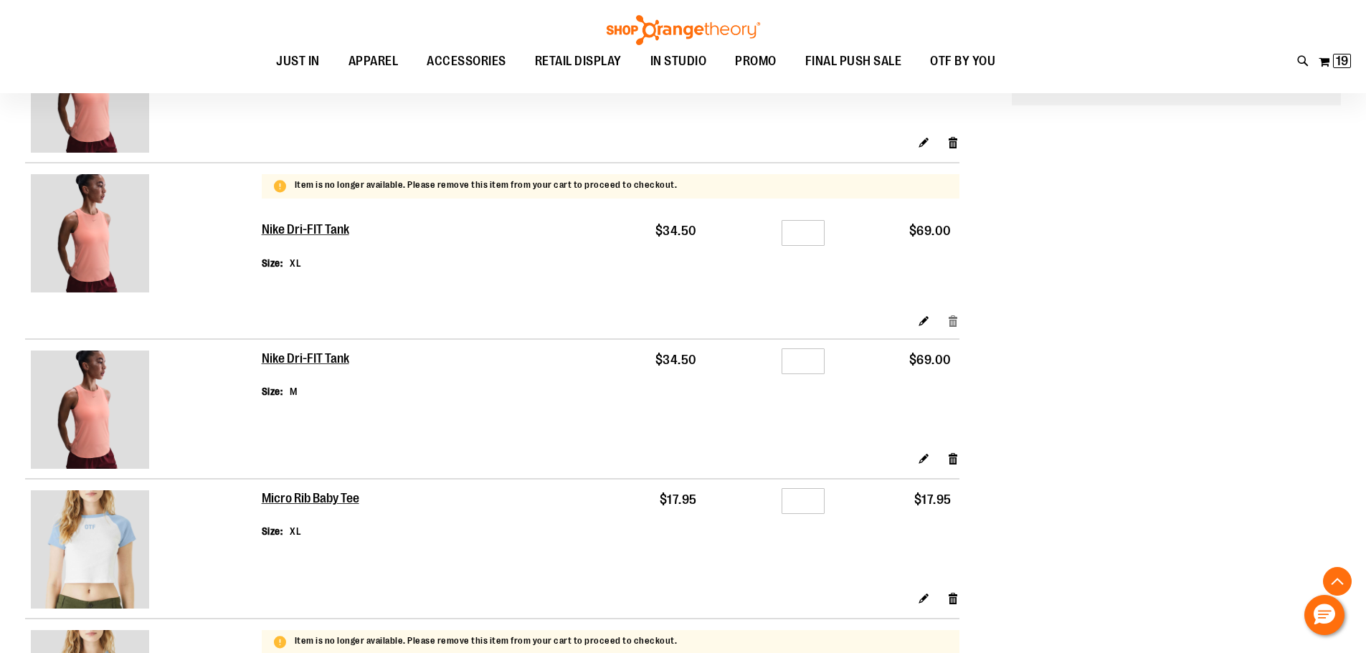
type input "**********"
click at [959, 326] on link "Remove item" at bounding box center [953, 320] width 12 height 15
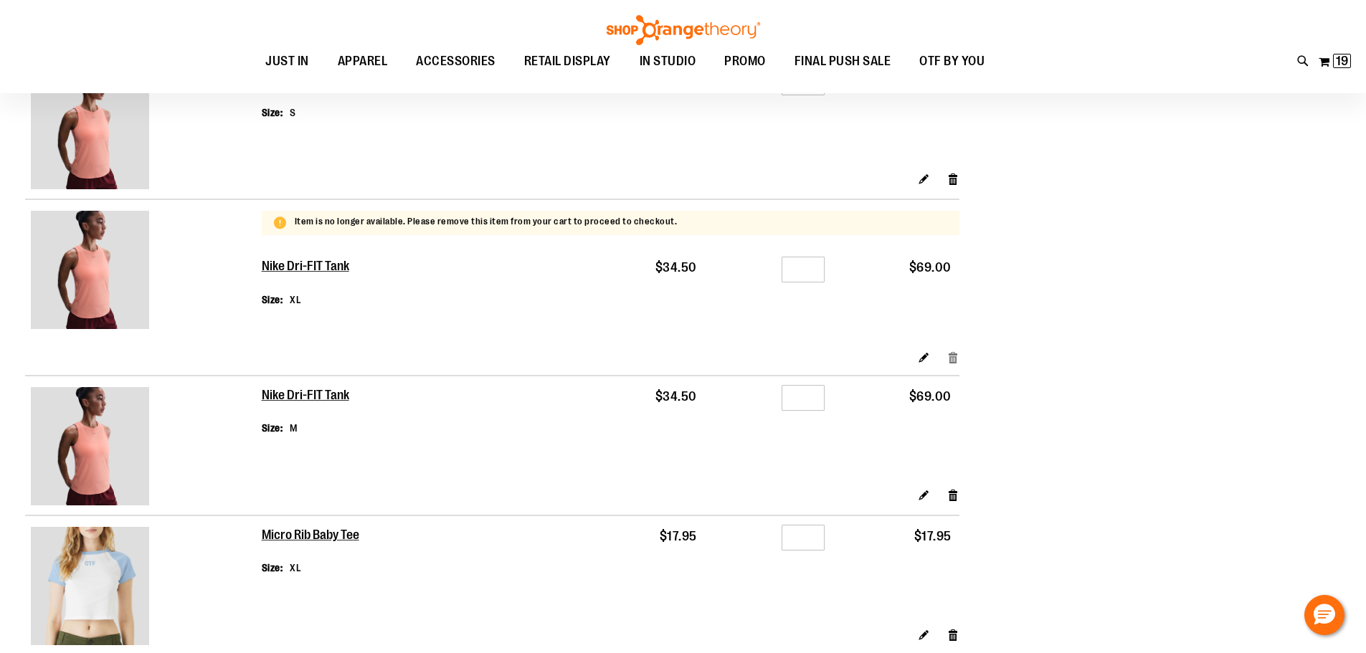
scroll to position [214, 0]
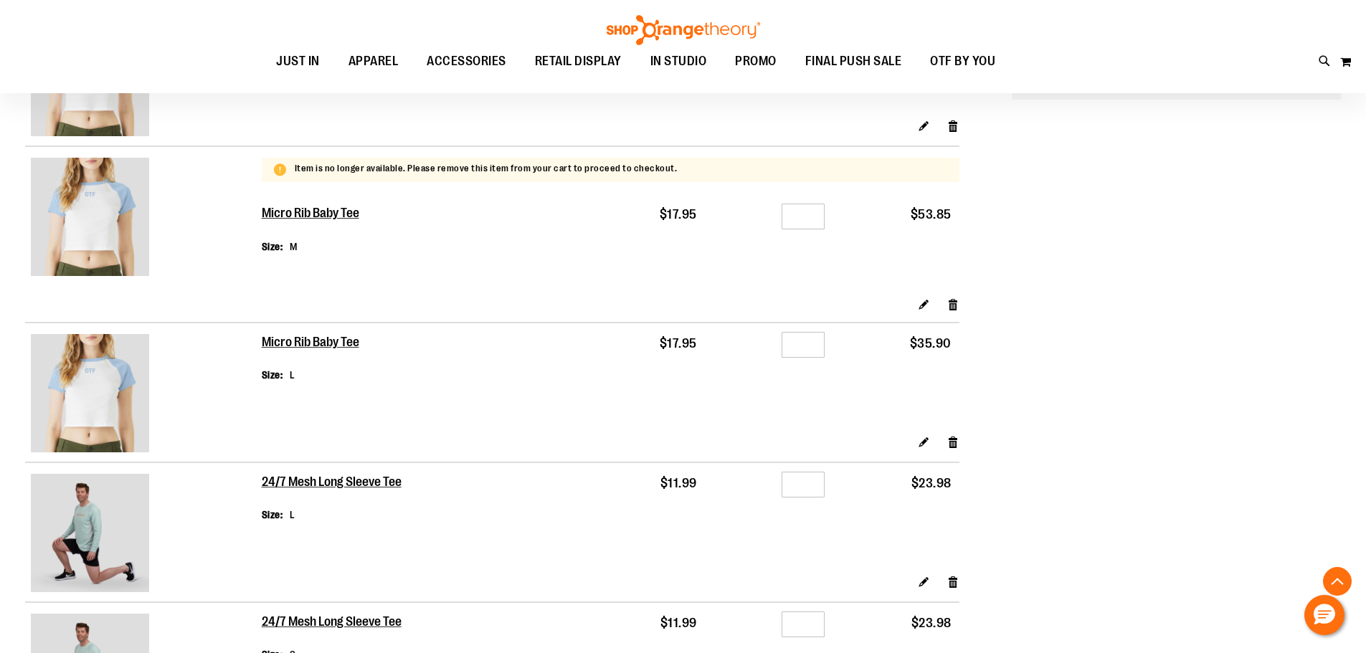
scroll to position [573, 0]
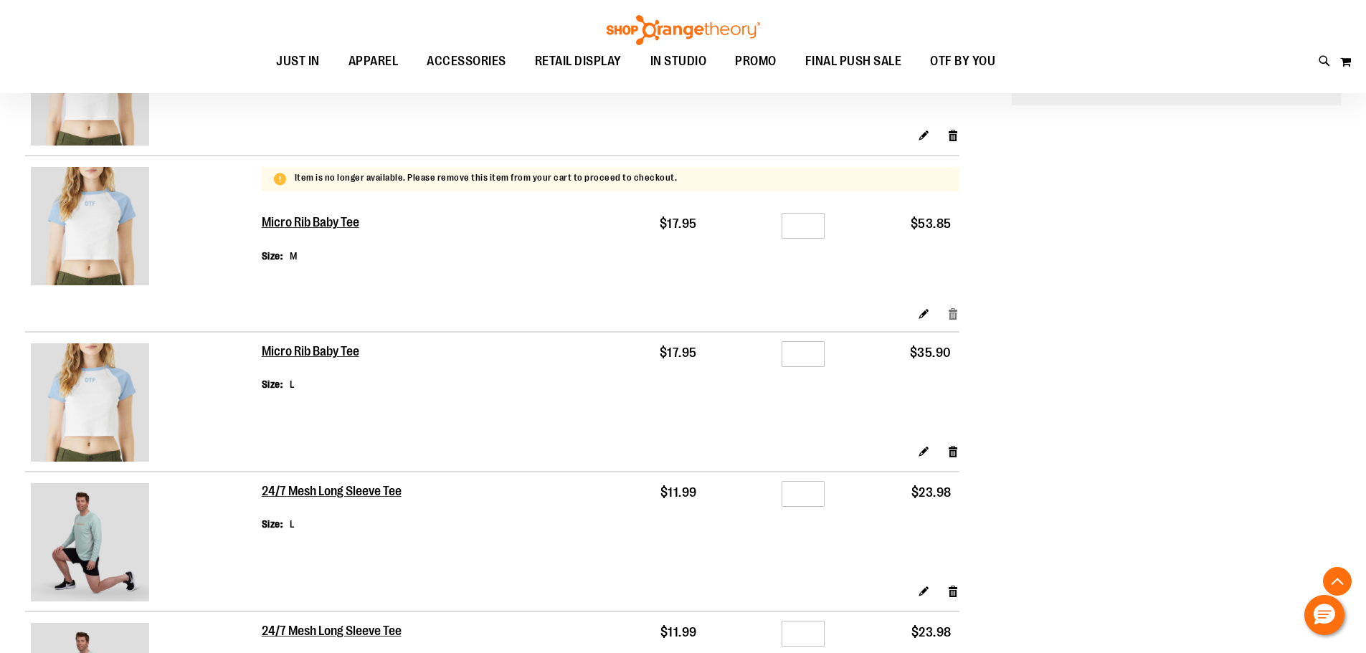
type input "**********"
click at [950, 308] on link "Remove item" at bounding box center [953, 313] width 12 height 15
drag, startPoint x: 814, startPoint y: 222, endPoint x: 773, endPoint y: 224, distance: 40.9
click at [773, 224] on div "Qty *" at bounding box center [769, 228] width 113 height 22
type input "*"
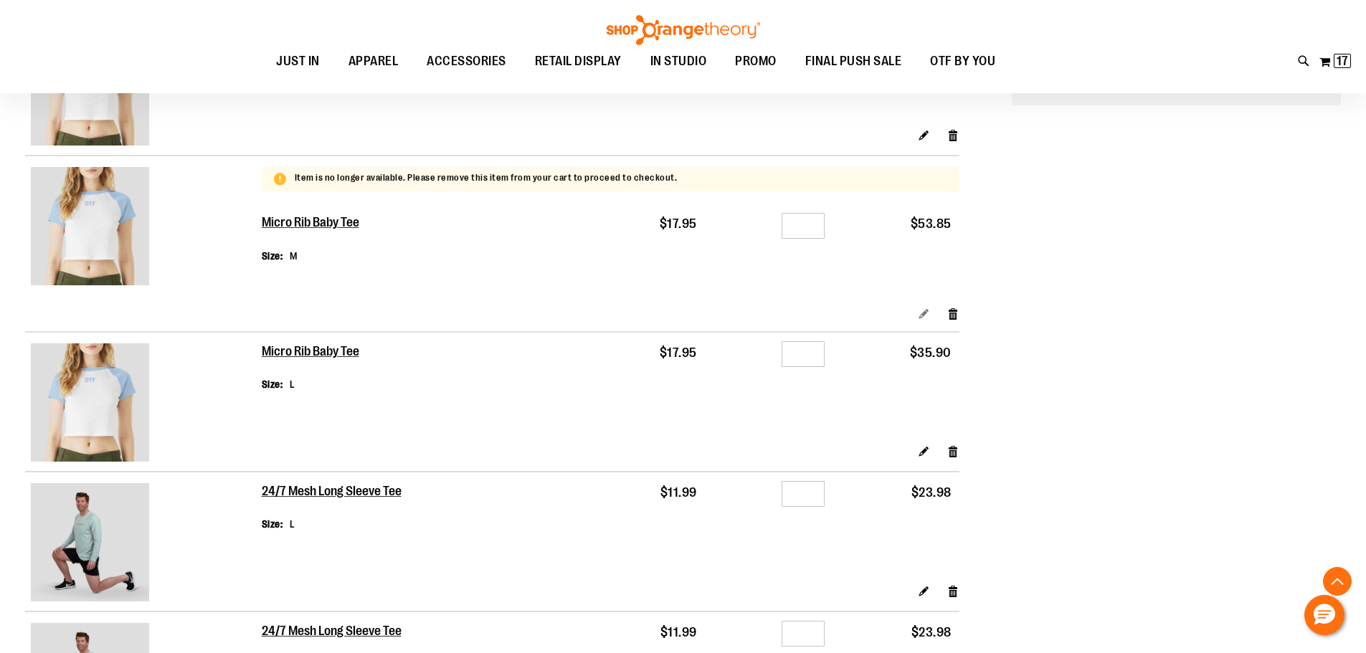
click at [920, 312] on link "Edit" at bounding box center [924, 313] width 12 height 15
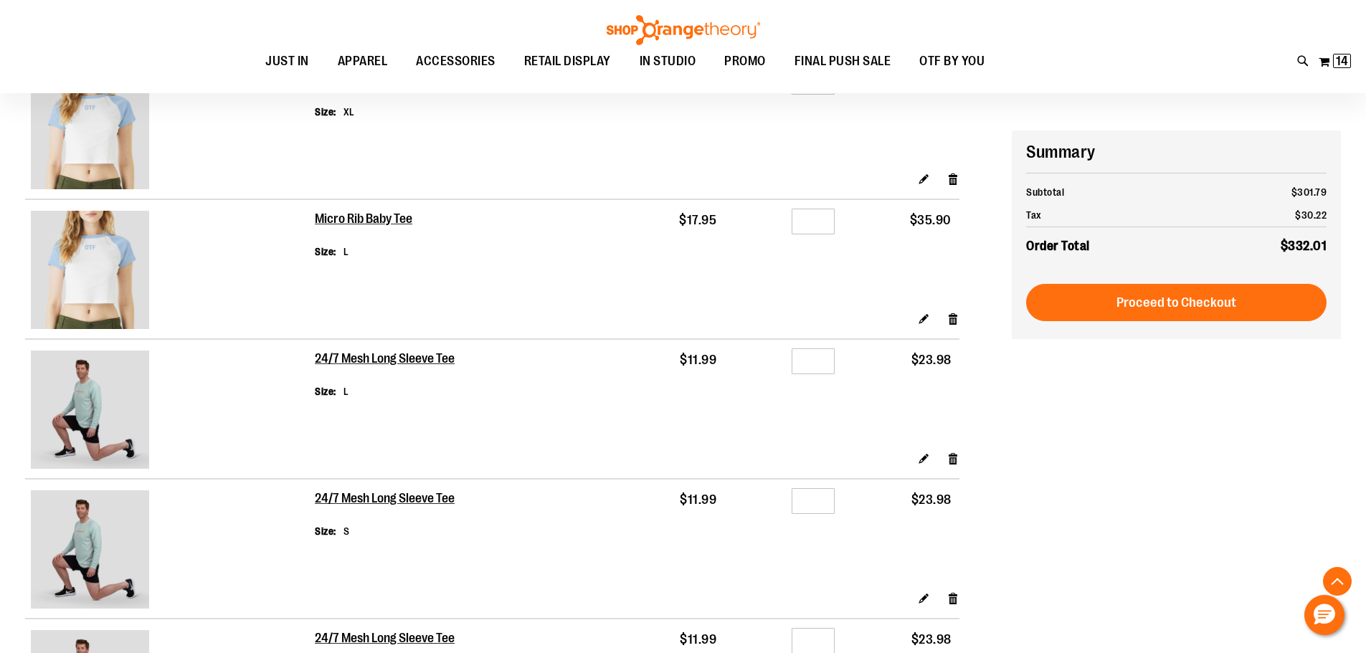
scroll to position [573, 0]
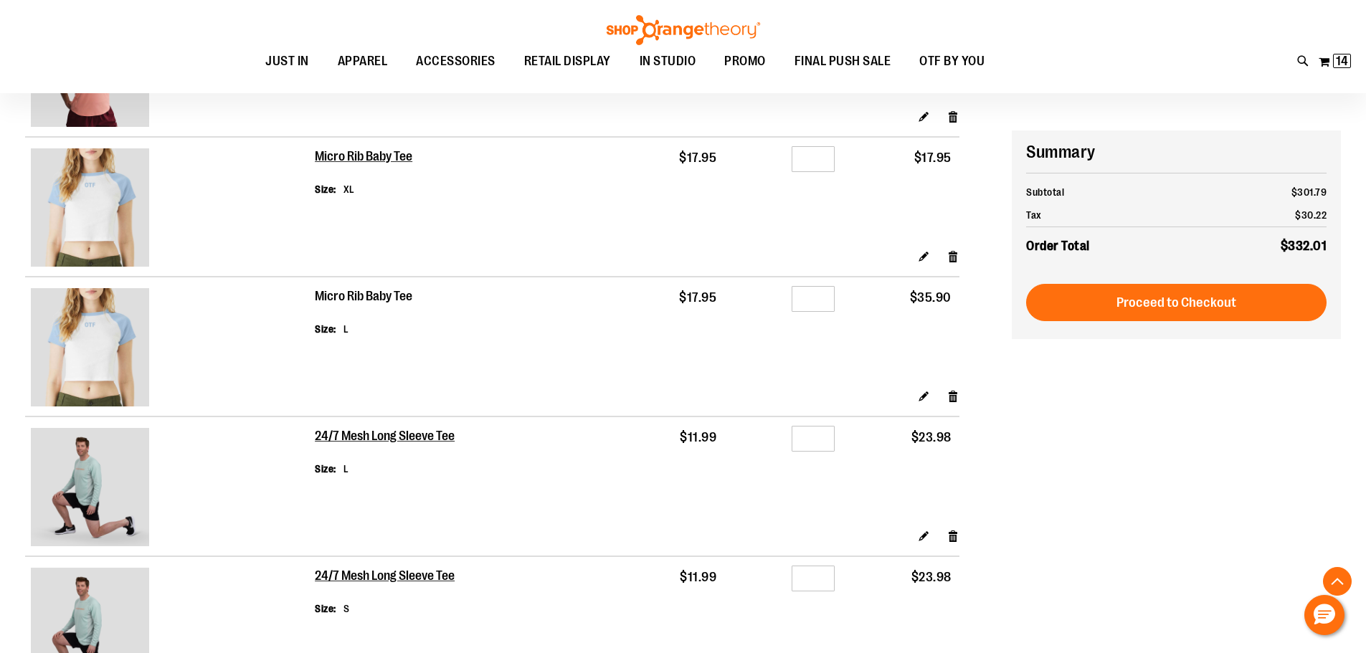
type input "**********"
click at [373, 290] on h2 "Micro Rib Baby Tee" at bounding box center [364, 297] width 98 height 16
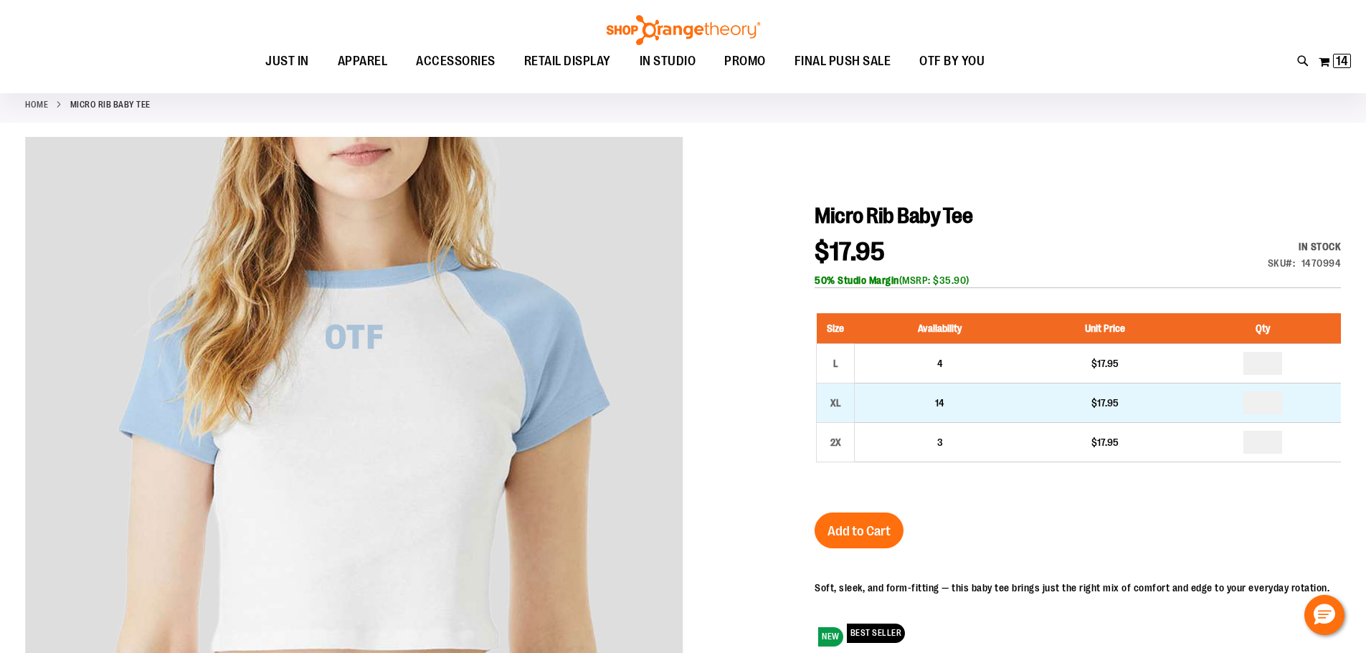
scroll to position [71, 0]
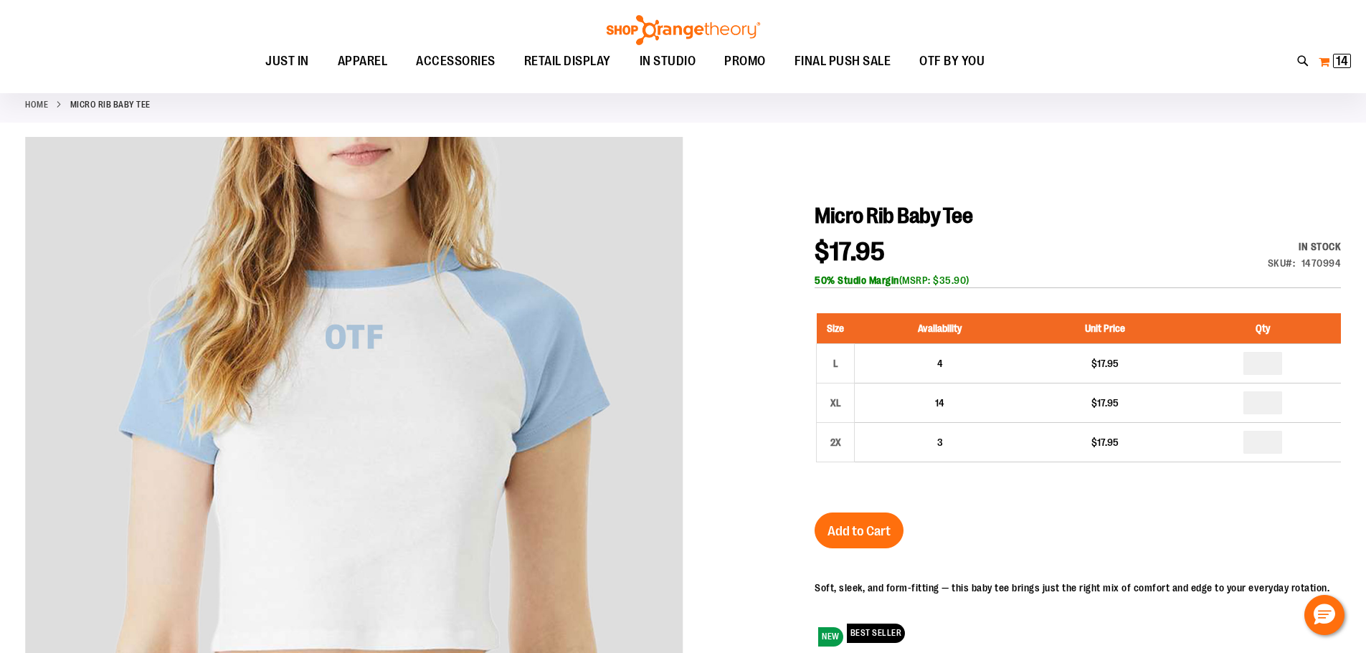
type input "**********"
click at [1342, 67] on span "14 14 items" at bounding box center [1342, 61] width 18 height 14
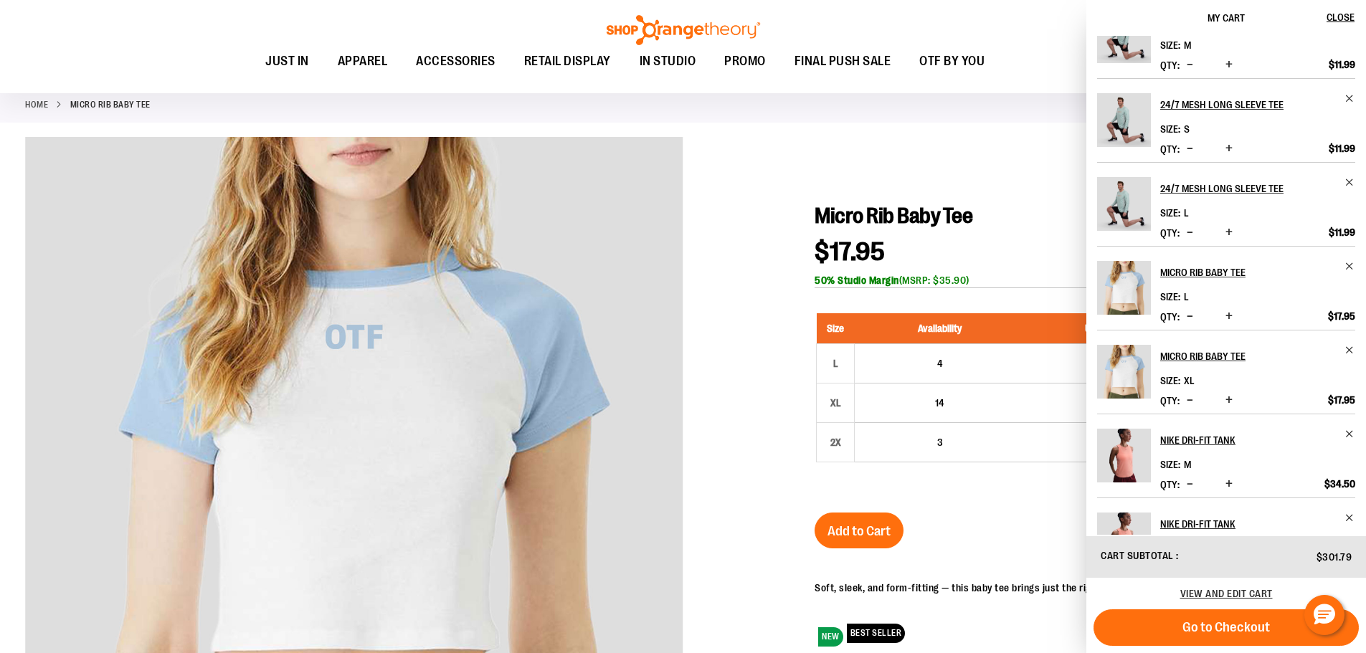
scroll to position [72, 0]
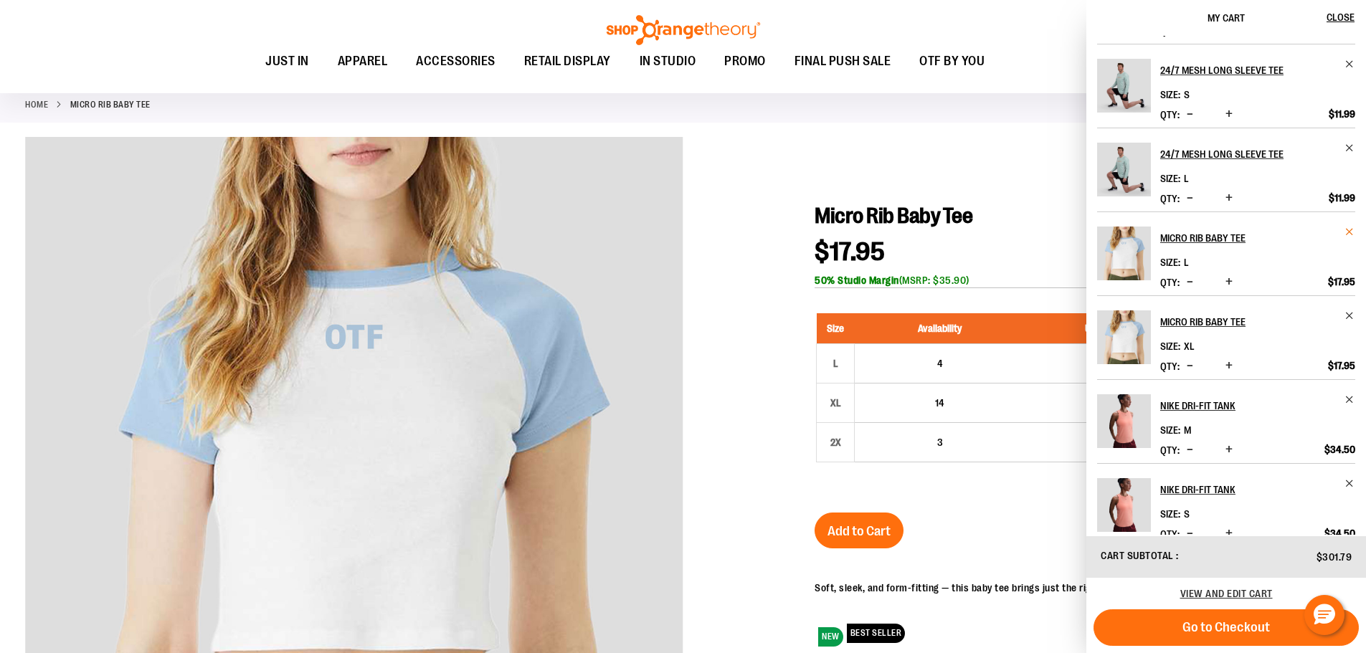
click at [1349, 234] on span "Remove item" at bounding box center [1350, 232] width 11 height 11
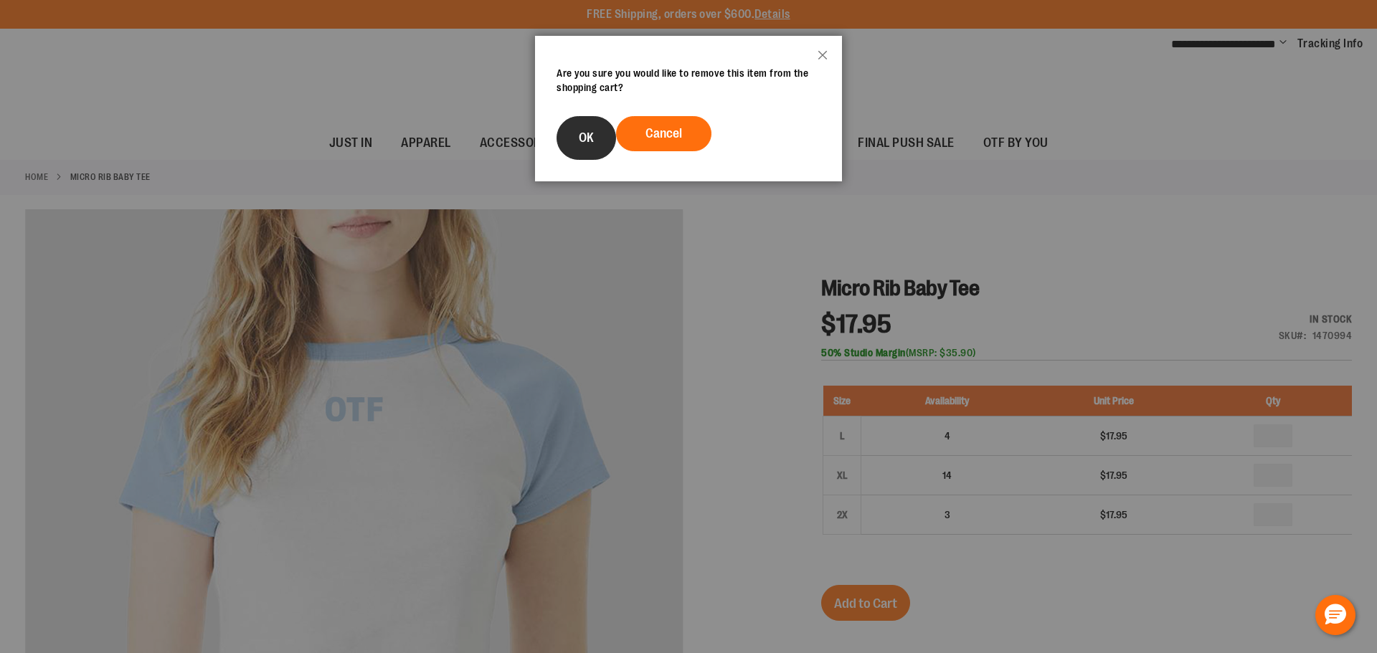
click at [585, 131] on span "OK" at bounding box center [586, 138] width 15 height 14
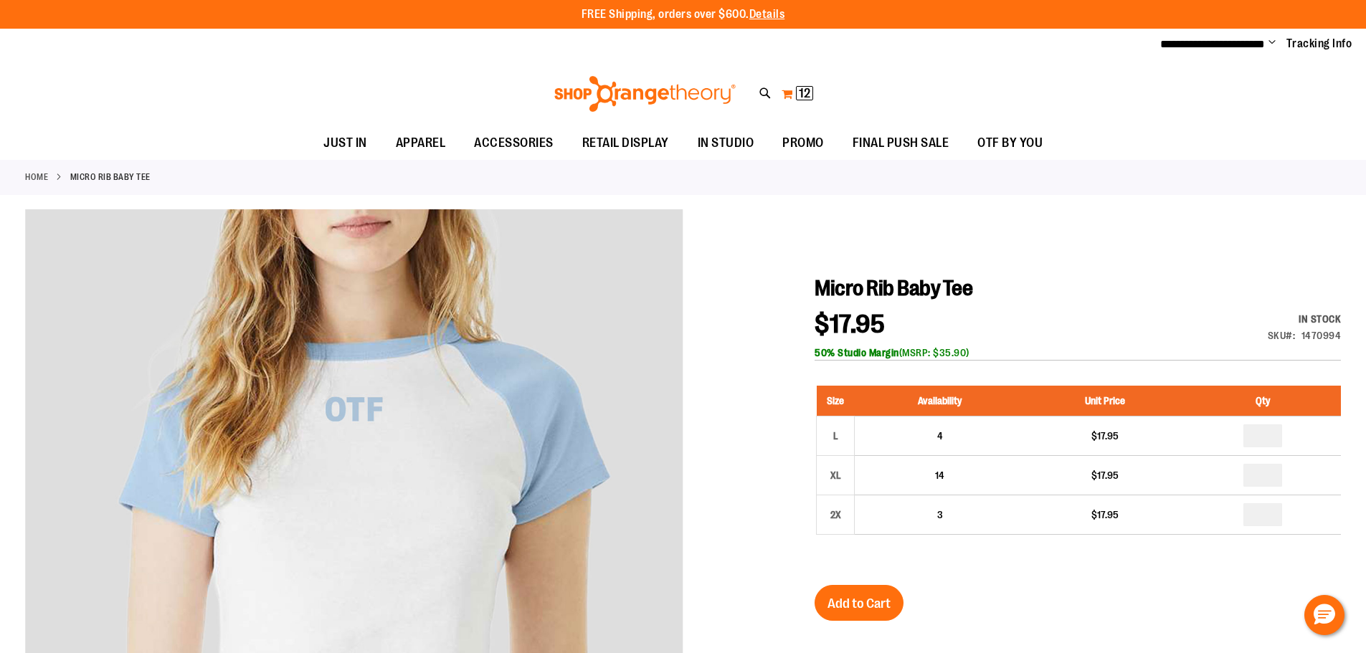
click at [793, 97] on button "My Cart 12 12 items" at bounding box center [797, 93] width 33 height 23
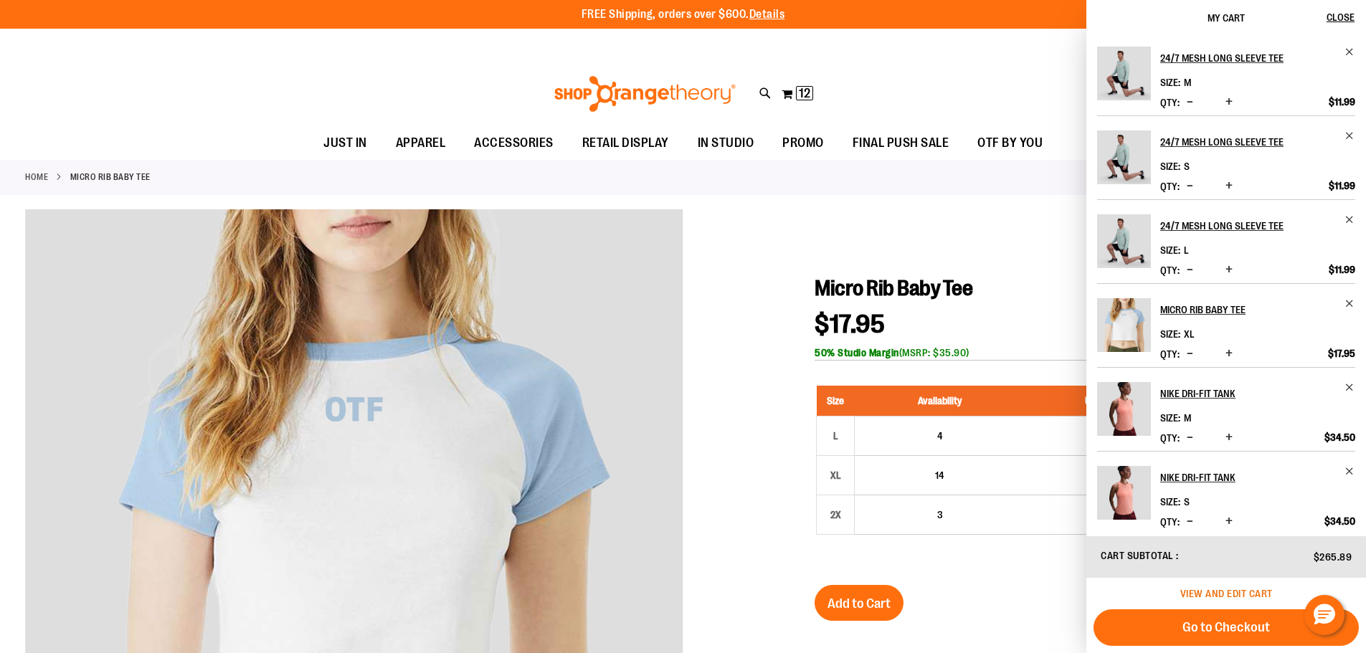
click at [1212, 596] on span "View and edit cart" at bounding box center [1227, 593] width 93 height 11
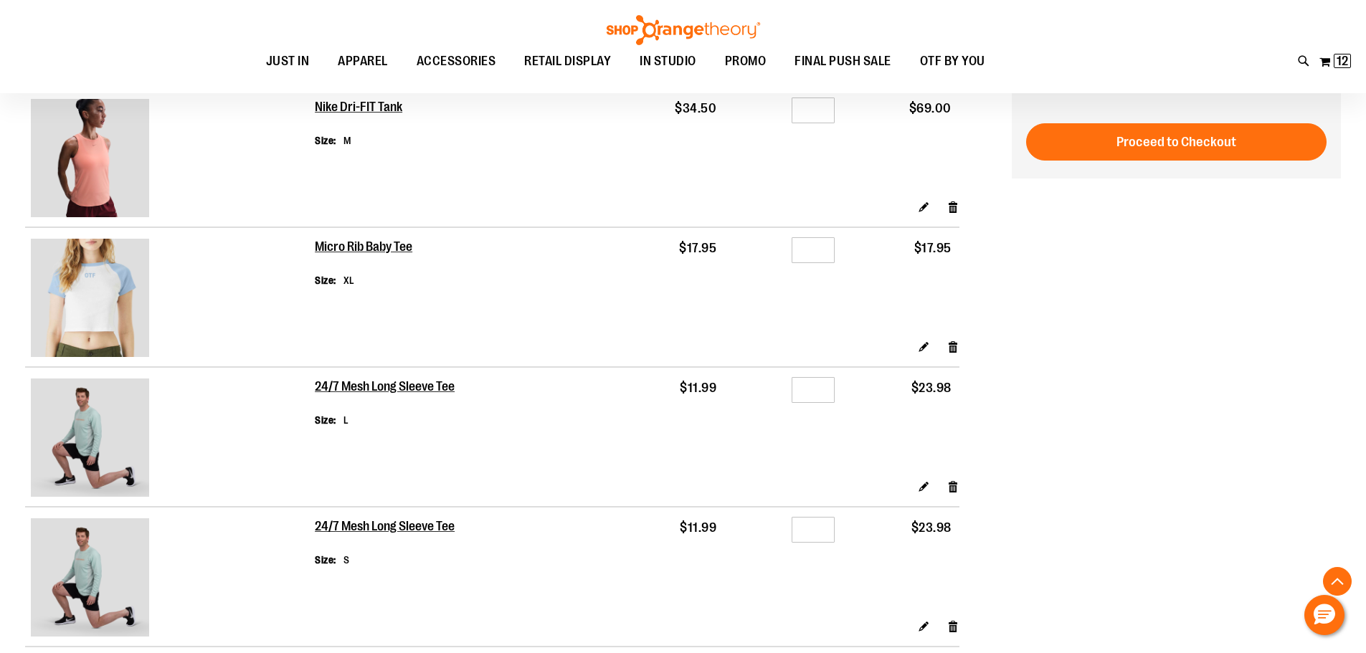
scroll to position [358, 0]
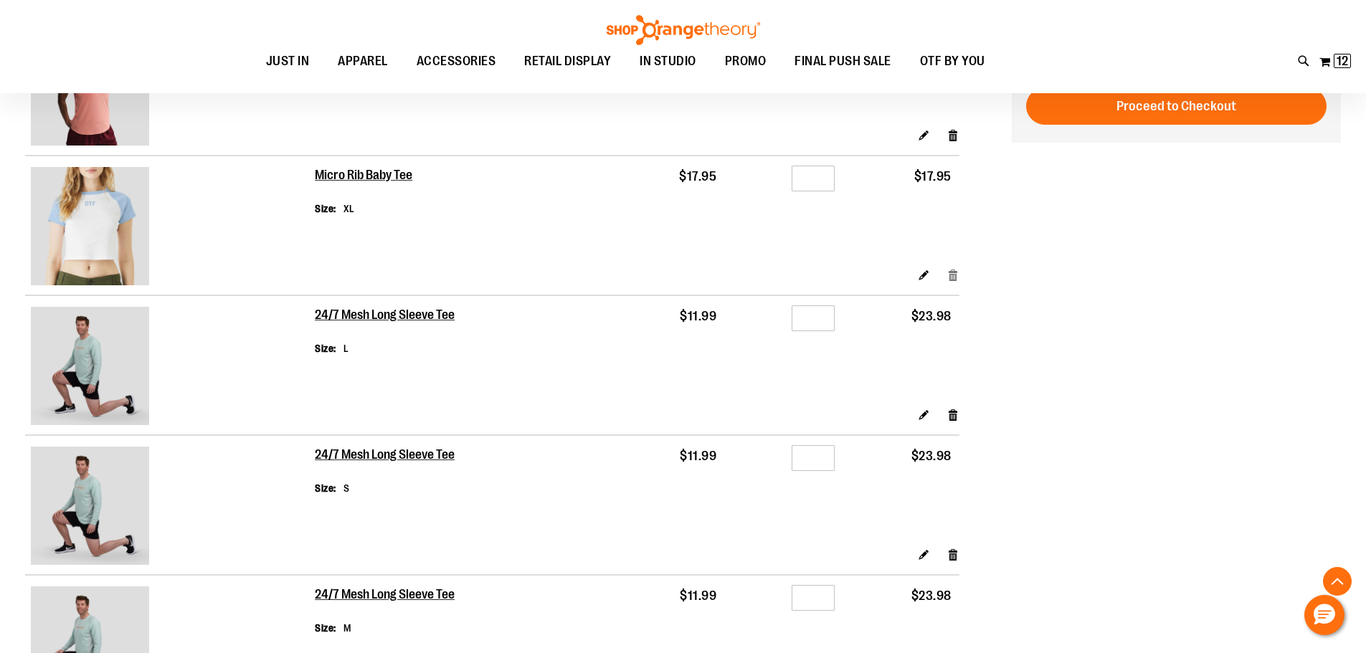
type input "**********"
click at [952, 273] on link "Remove item" at bounding box center [953, 275] width 12 height 15
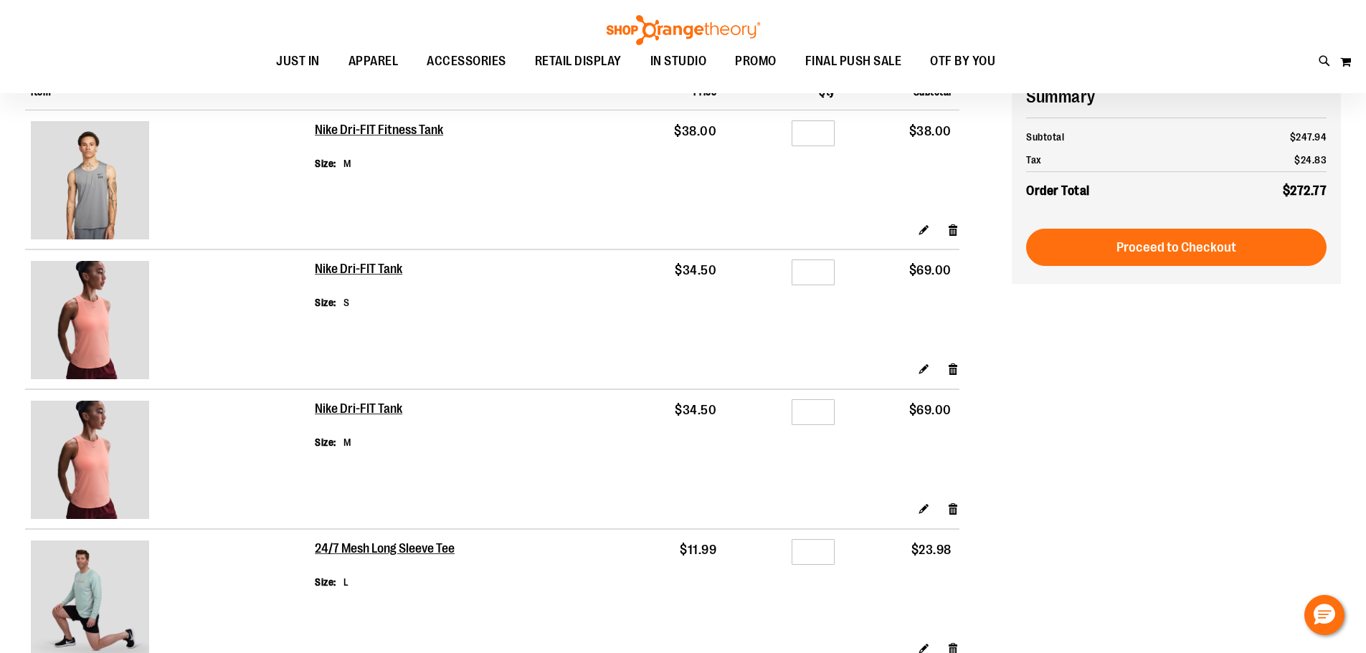
scroll to position [71, 0]
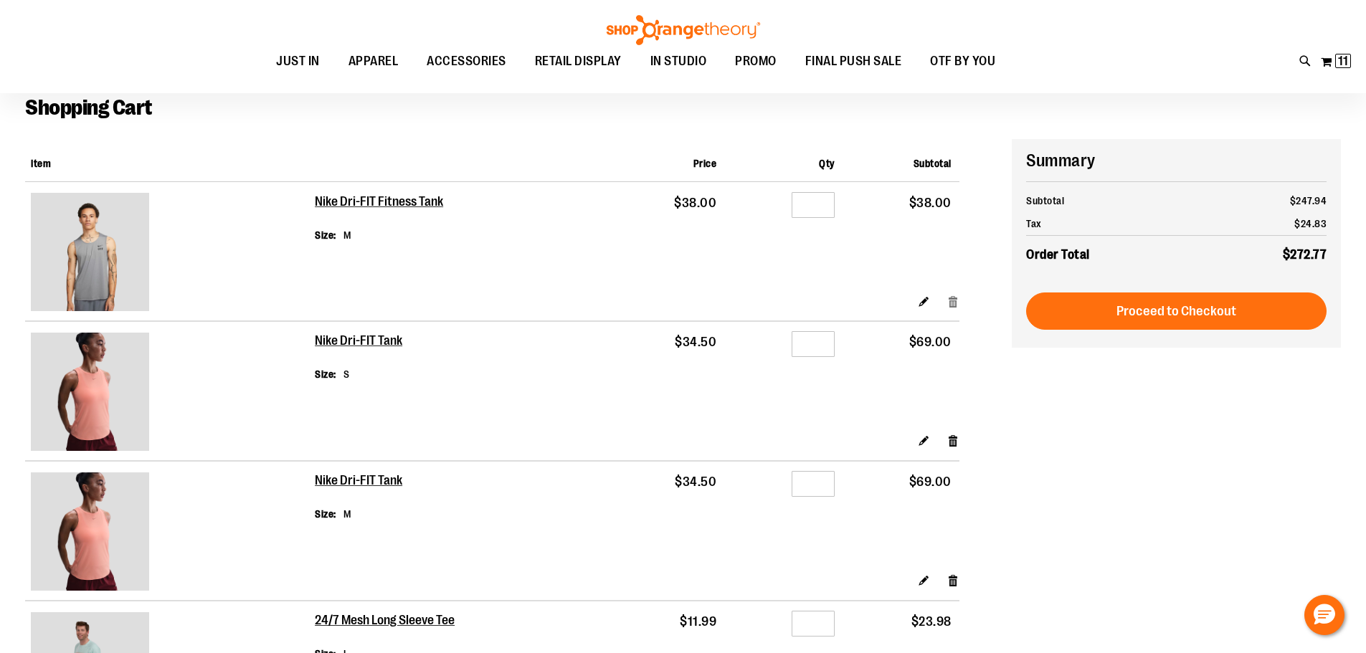
type input "**********"
click at [950, 303] on link "Remove item" at bounding box center [953, 300] width 12 height 15
